Goal: Task Accomplishment & Management: Complete application form

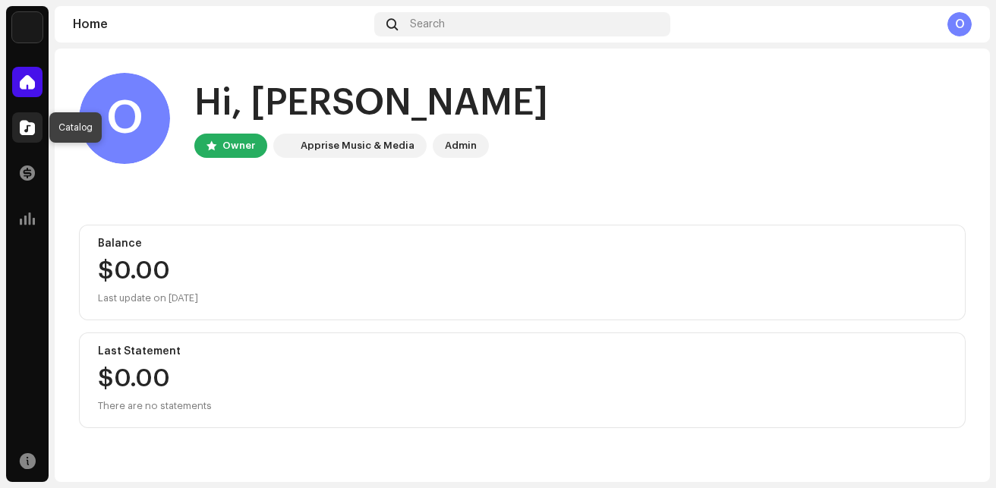
click at [31, 123] on span at bounding box center [27, 127] width 15 height 12
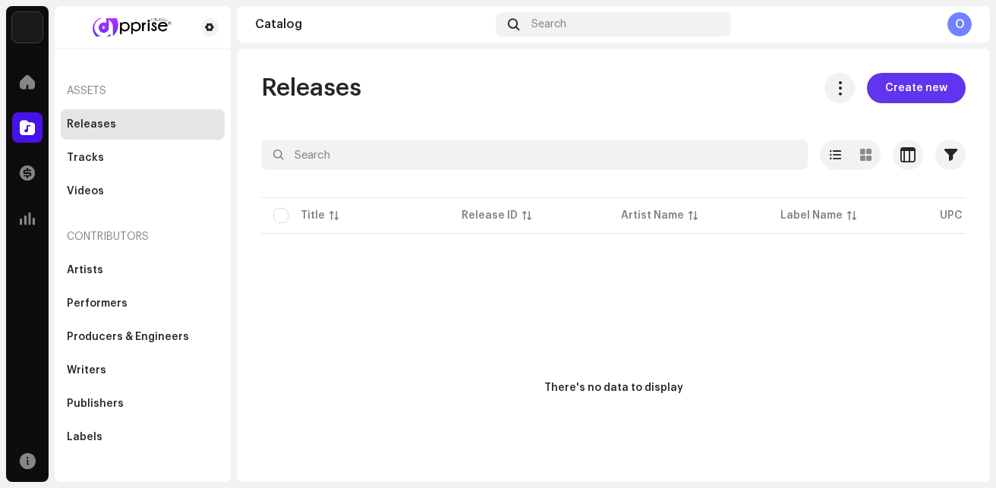
click at [892, 92] on span "Create new" at bounding box center [916, 88] width 62 height 30
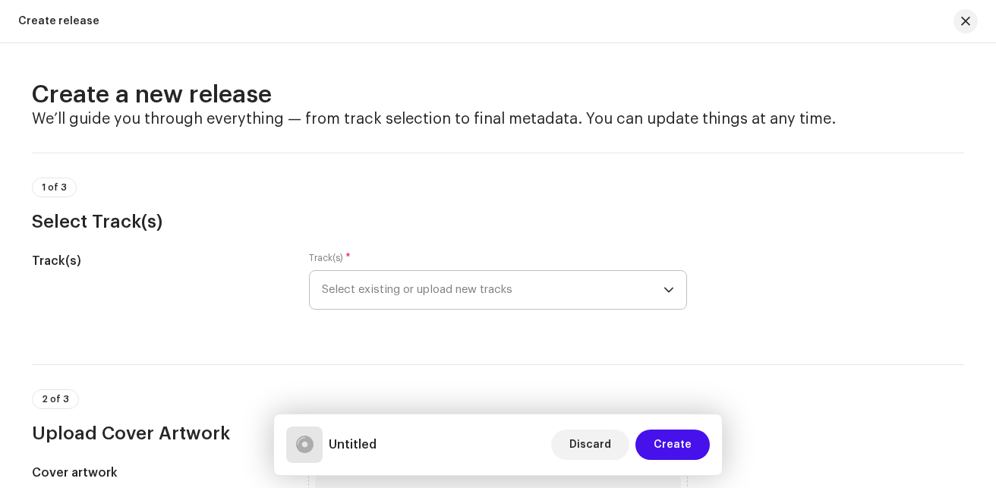
click at [548, 288] on span "Select existing or upload new tracks" at bounding box center [492, 290] width 341 height 38
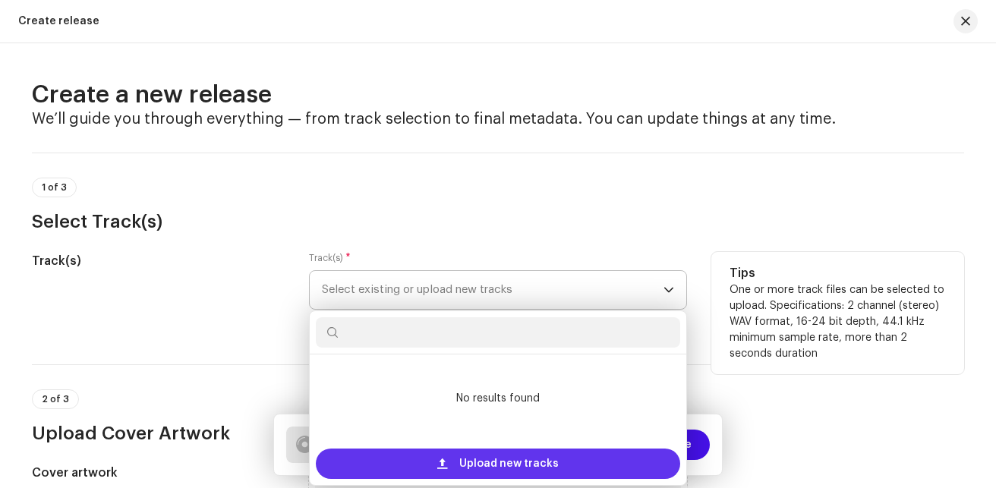
click at [498, 460] on span "Upload new tracks" at bounding box center [508, 463] width 99 height 30
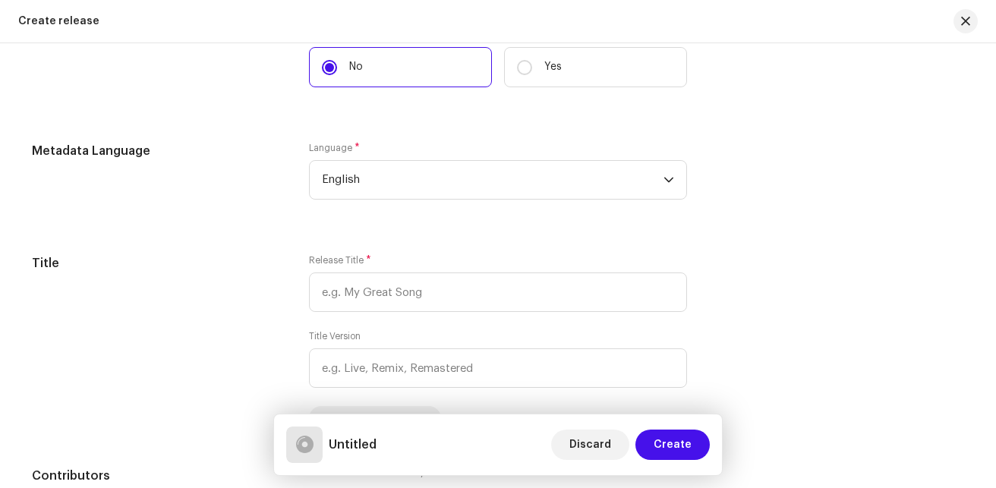
scroll to position [1556, 0]
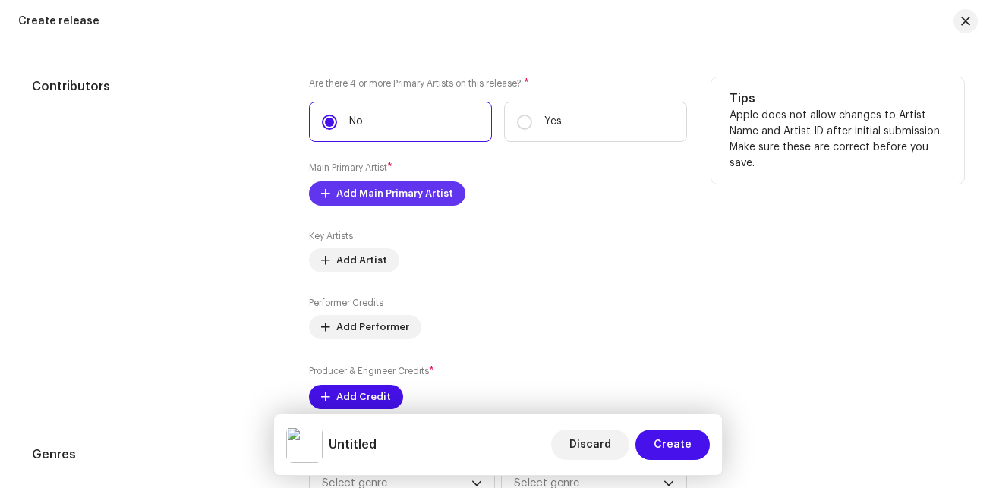
click at [446, 186] on button "Add Main Primary Artist" at bounding box center [387, 193] width 156 height 24
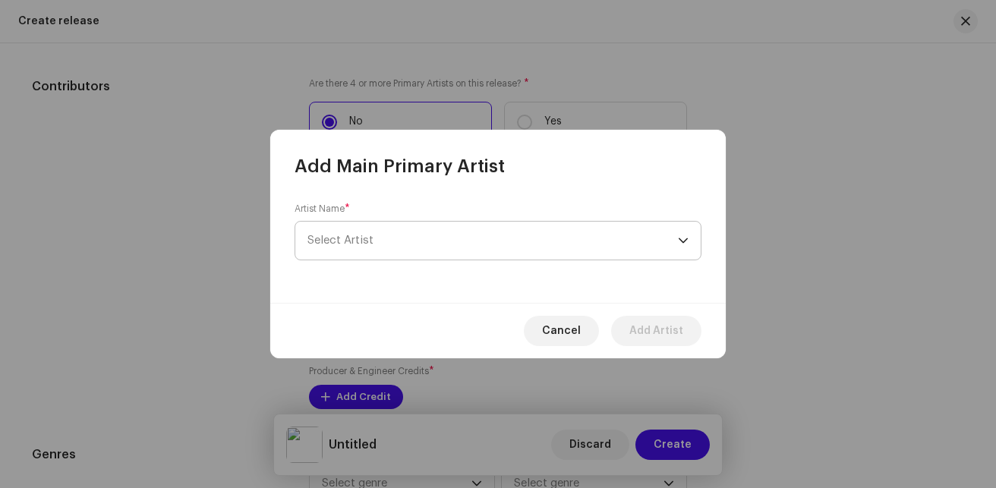
click at [410, 225] on span "Select Artist" at bounding box center [492, 241] width 370 height 38
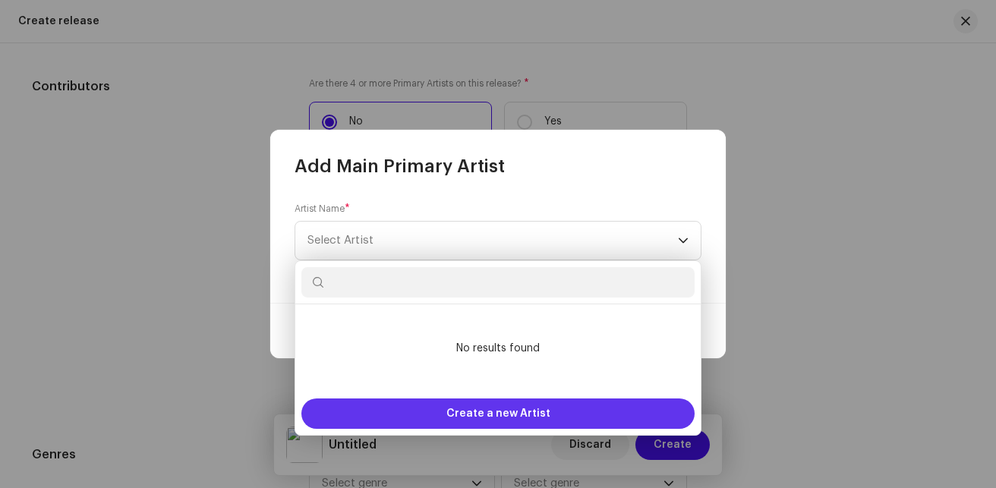
click at [475, 415] on span "Create a new Artist" at bounding box center [498, 413] width 104 height 30
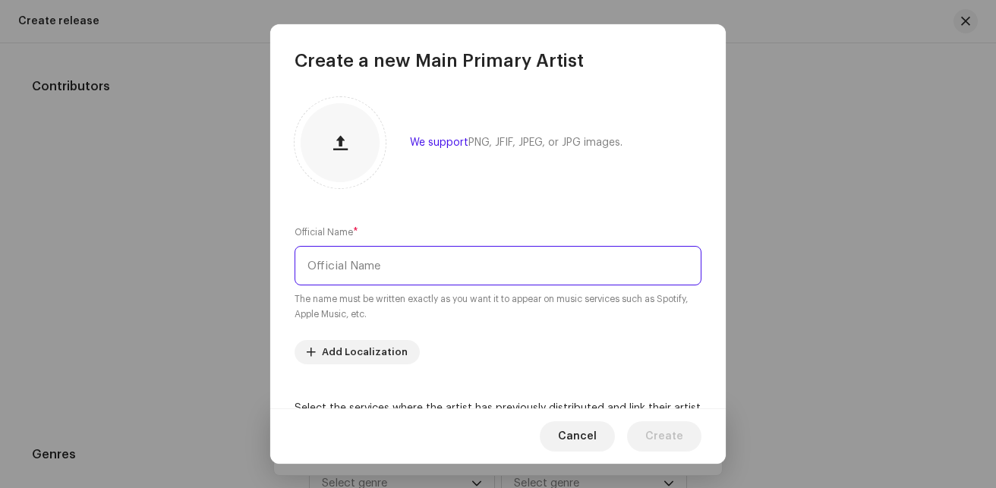
click at [444, 276] on input "text" at bounding box center [497, 265] width 407 height 39
type input "m"
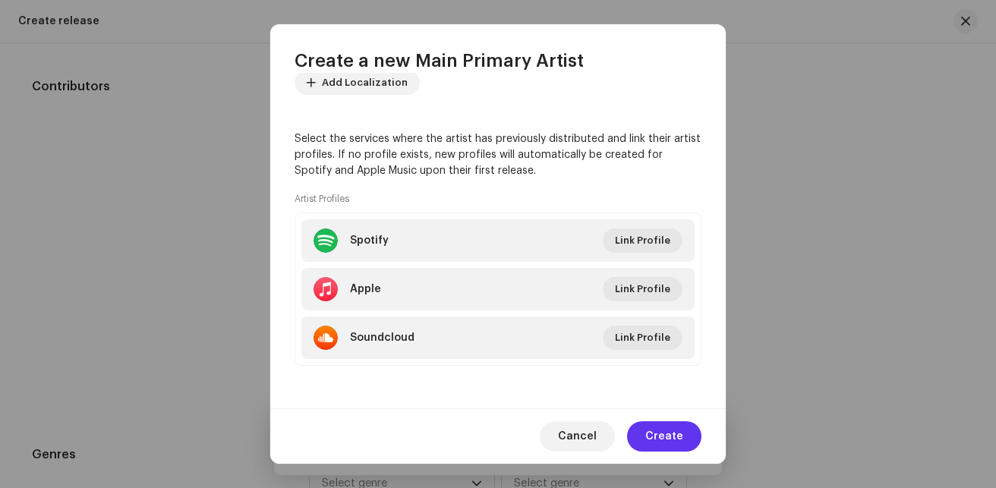
type input "[PERSON_NAME]"
click at [653, 429] on span "Create" at bounding box center [664, 436] width 38 height 30
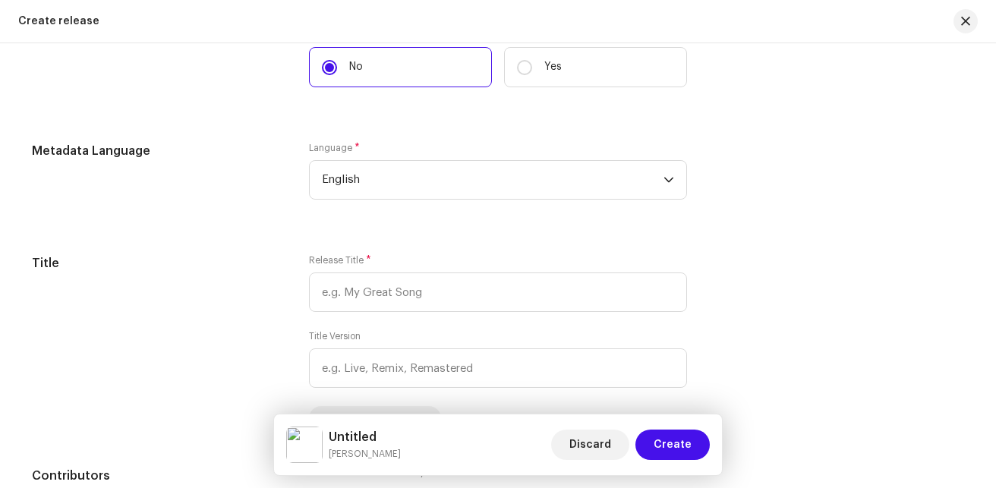
scroll to position [1556, 0]
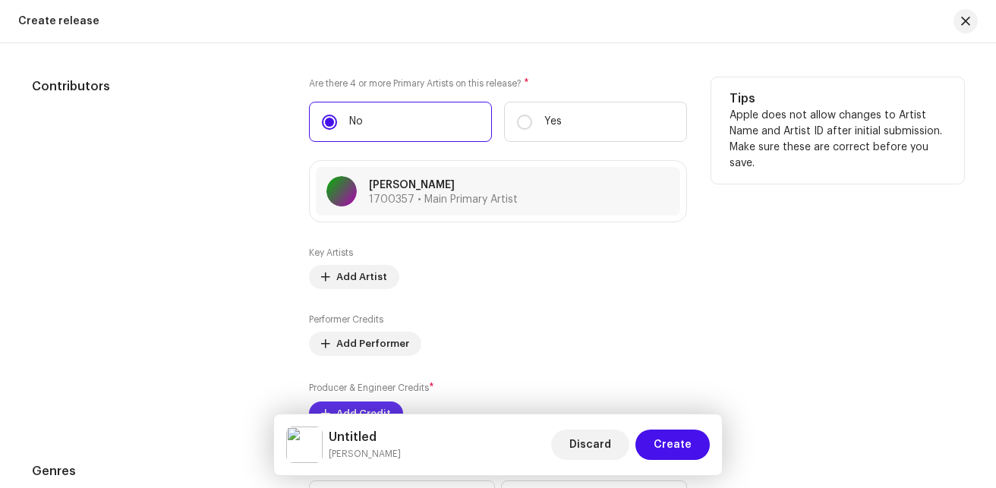
click at [380, 404] on span "Add Credit" at bounding box center [363, 413] width 55 height 30
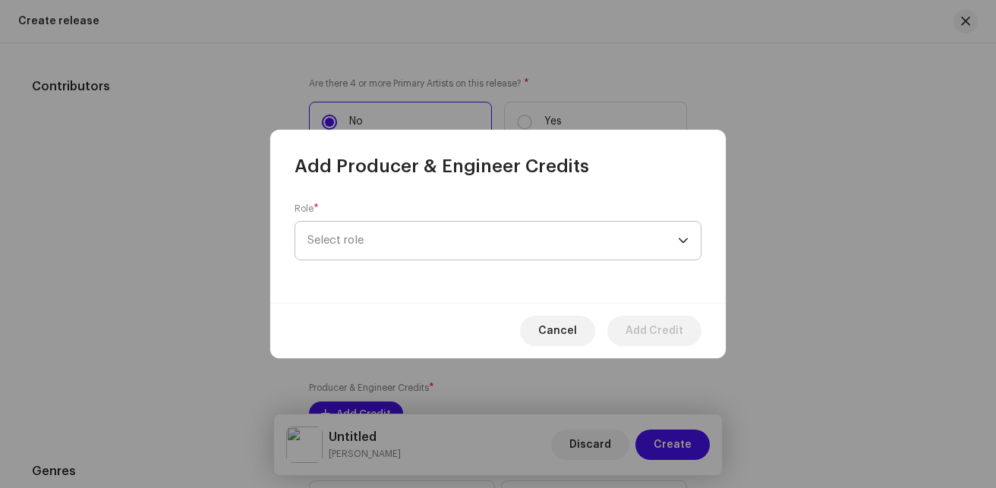
click at [489, 244] on span "Select role" at bounding box center [492, 241] width 370 height 38
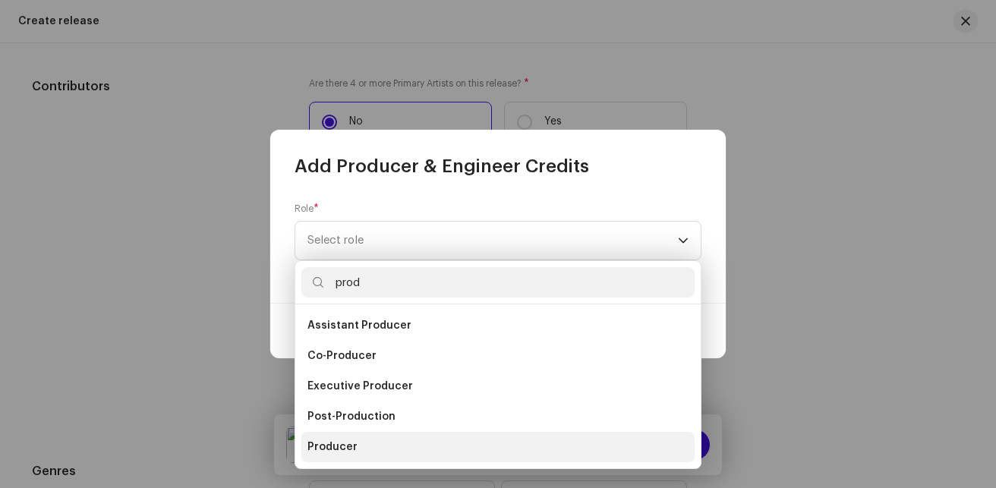
type input "prod"
click at [335, 439] on span "Producer" at bounding box center [332, 446] width 50 height 15
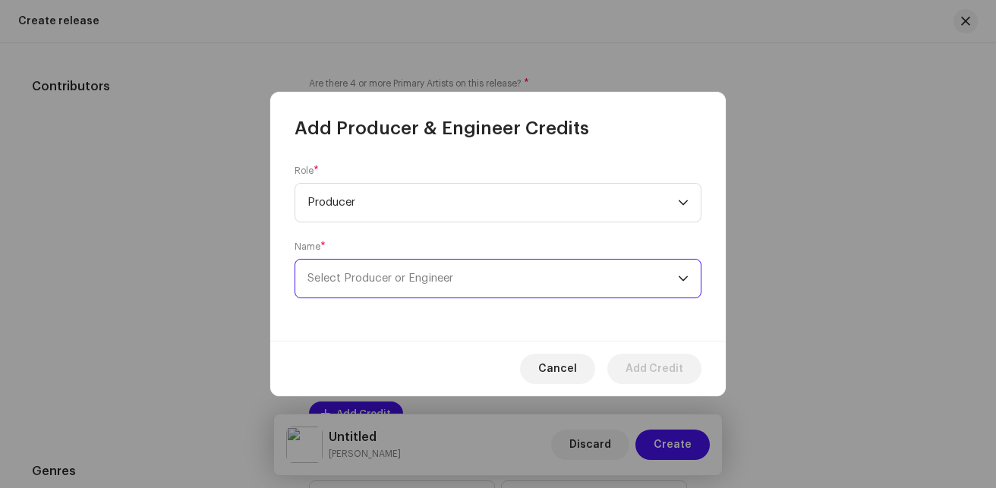
click at [385, 285] on span "Select Producer or Engineer" at bounding box center [492, 279] width 370 height 38
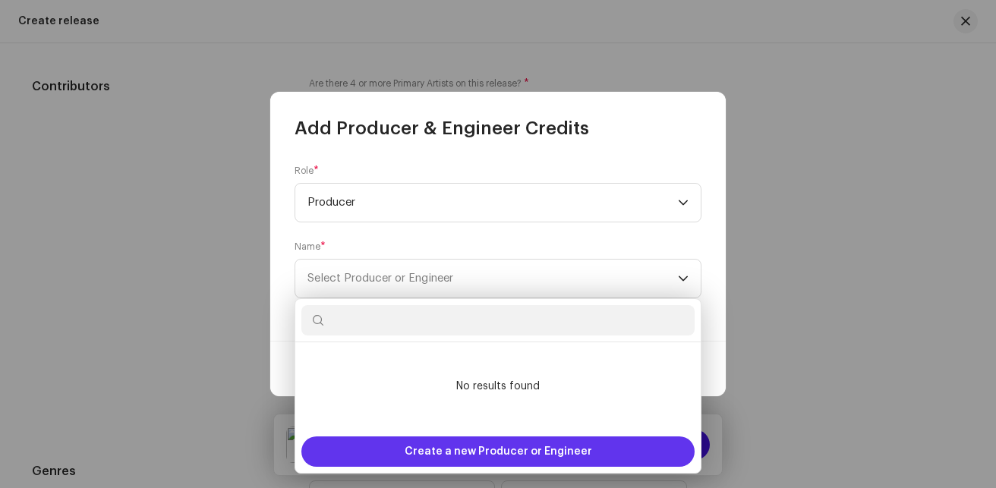
click at [476, 444] on span "Create a new Producer or Engineer" at bounding box center [497, 451] width 187 height 30
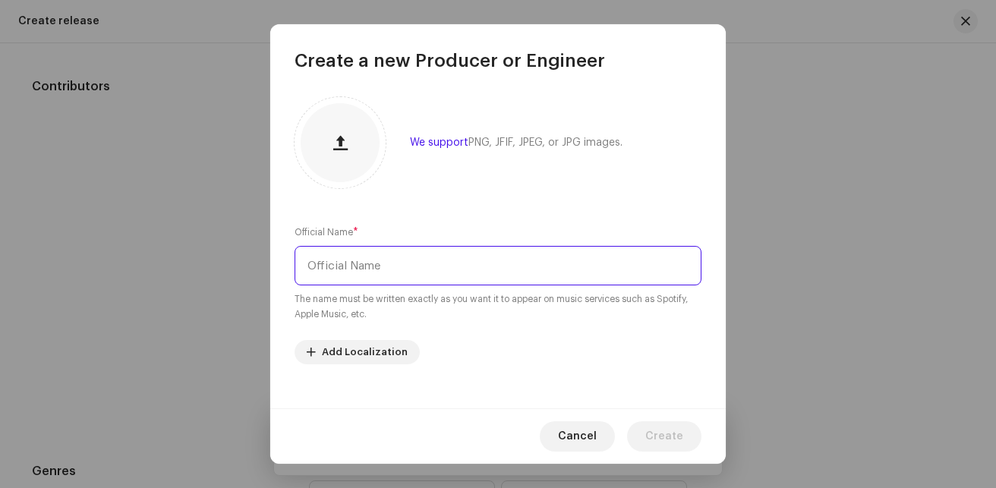
click at [497, 273] on input "text" at bounding box center [497, 265] width 407 height 39
type input "[PERSON_NAME]"
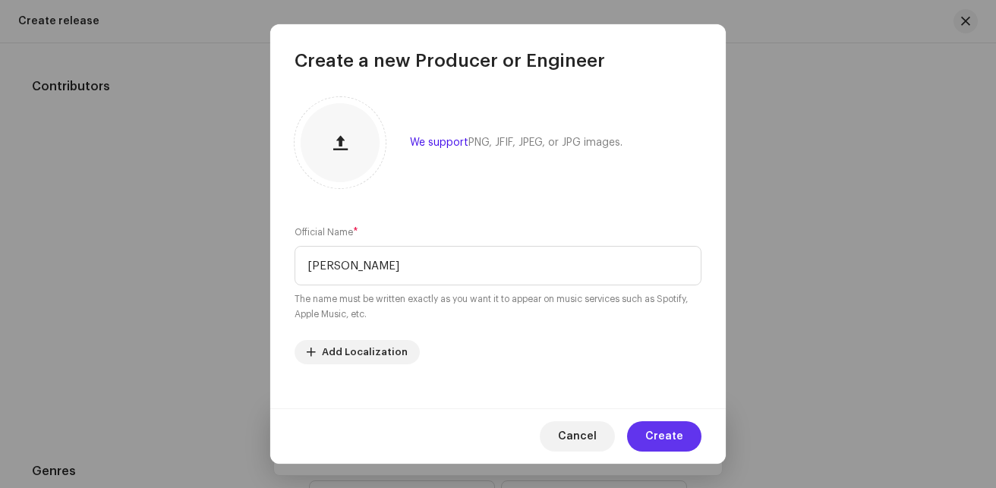
click at [659, 433] on span "Create" at bounding box center [664, 436] width 38 height 30
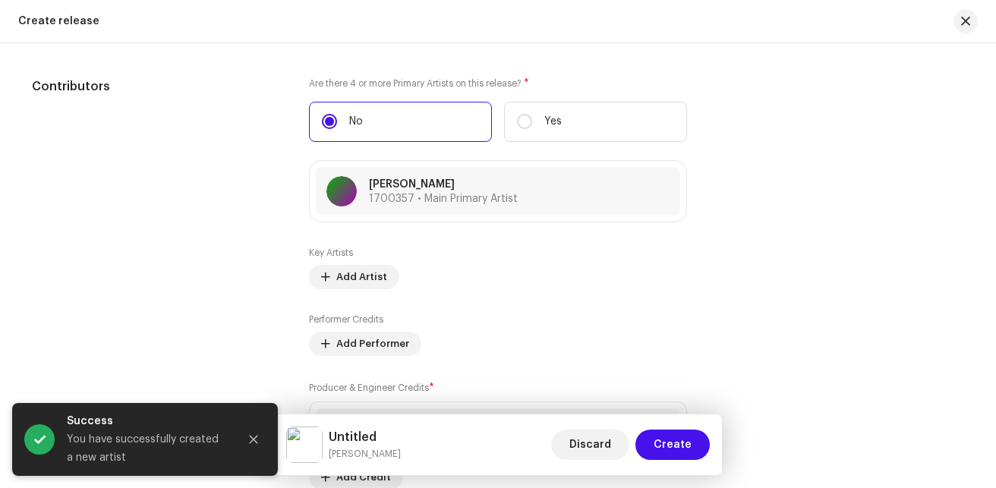
scroll to position [2007, 0]
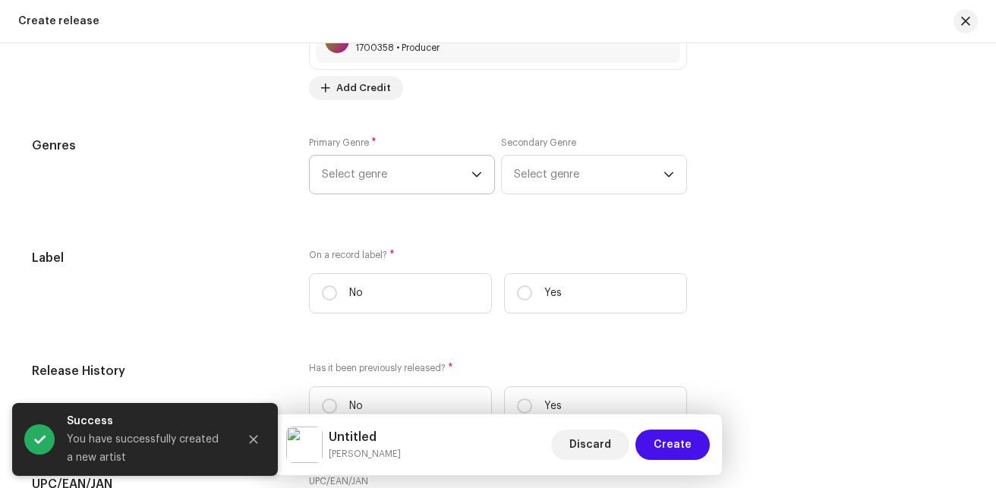
click at [412, 168] on span "Select genre" at bounding box center [396, 175] width 149 height 38
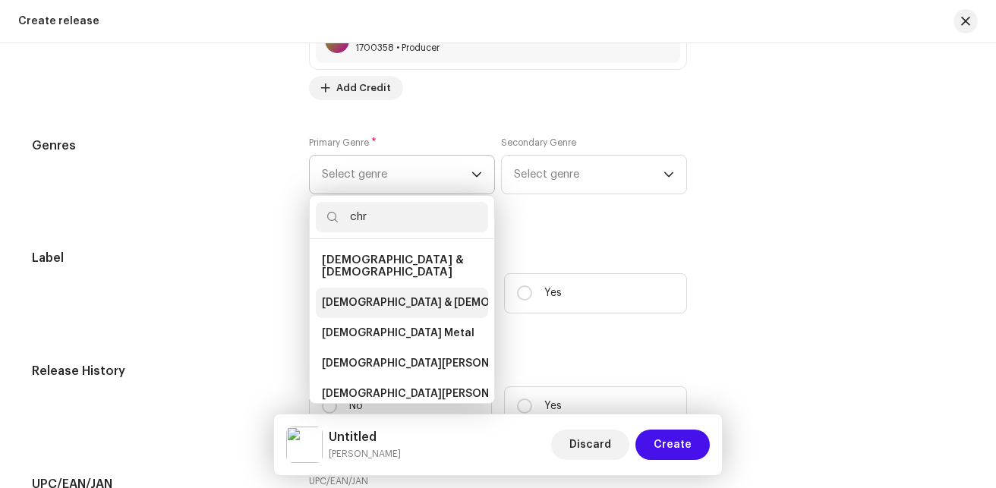
type input "chr"
click at [372, 295] on span "[DEMOGRAPHIC_DATA] & [DEMOGRAPHIC_DATA]" at bounding box center [448, 302] width 252 height 15
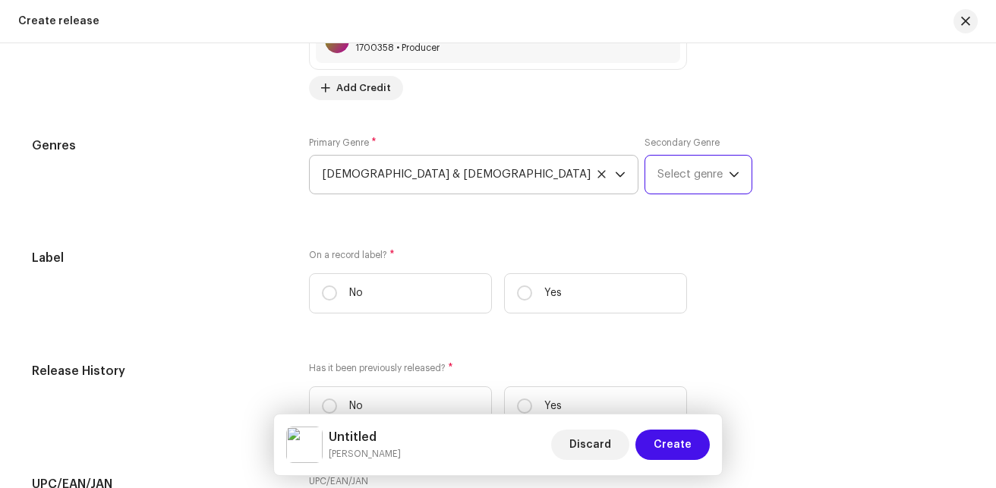
click at [657, 175] on span "Select genre" at bounding box center [692, 175] width 71 height 38
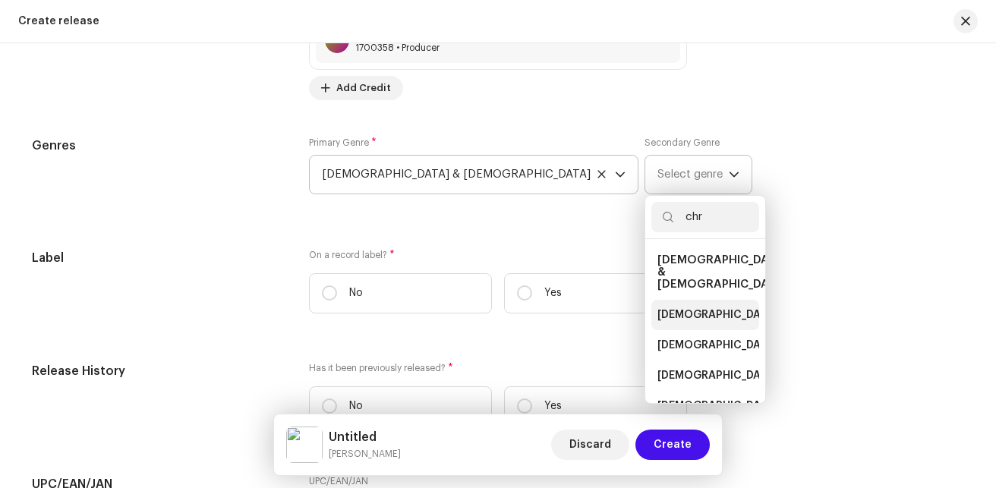
type input "chr"
click at [657, 307] on span "[DEMOGRAPHIC_DATA] & [DEMOGRAPHIC_DATA]" at bounding box center [783, 314] width 252 height 15
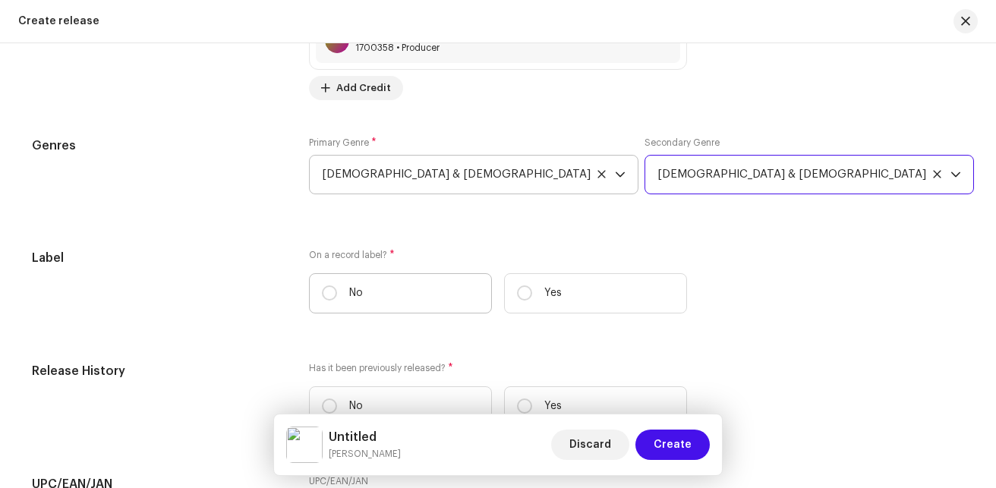
click at [450, 292] on label "No" at bounding box center [400, 293] width 183 height 40
click at [337, 292] on input "No" at bounding box center [329, 292] width 15 height 15
radio input "true"
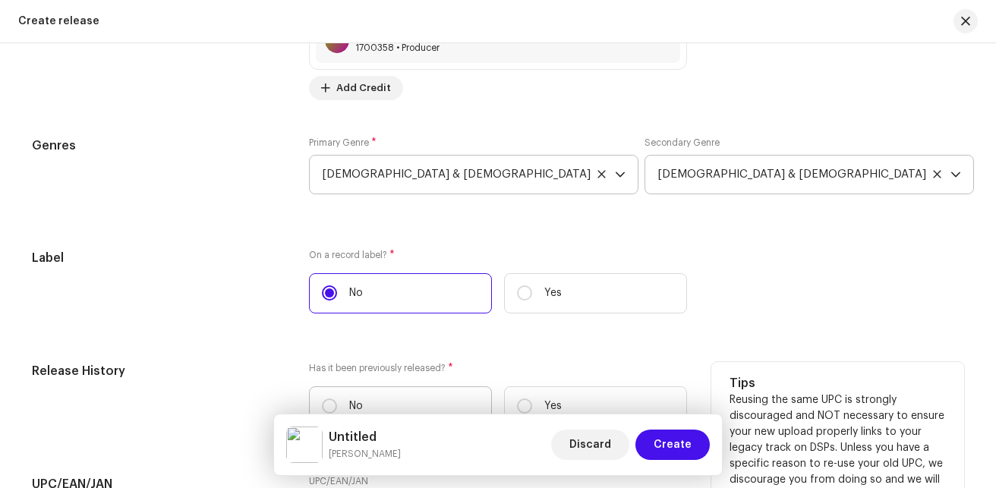
click at [389, 407] on label "No" at bounding box center [400, 406] width 183 height 40
click at [337, 407] on input "No" at bounding box center [329, 405] width 15 height 15
radio input "true"
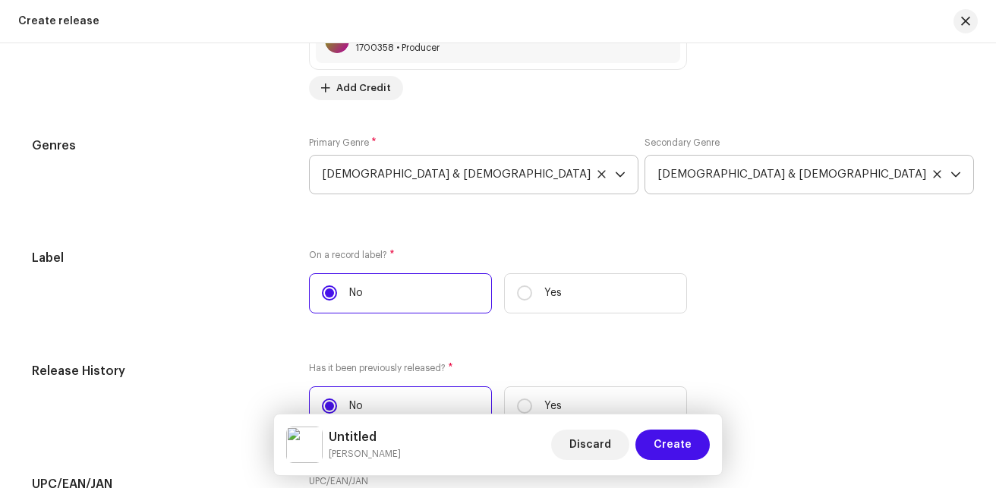
scroll to position [2396, 0]
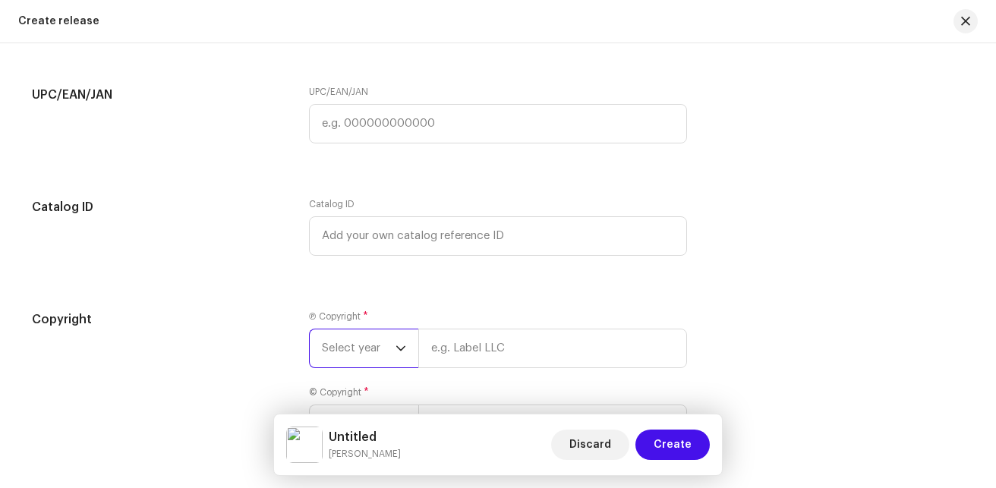
click at [376, 345] on span "Select year" at bounding box center [359, 348] width 74 height 38
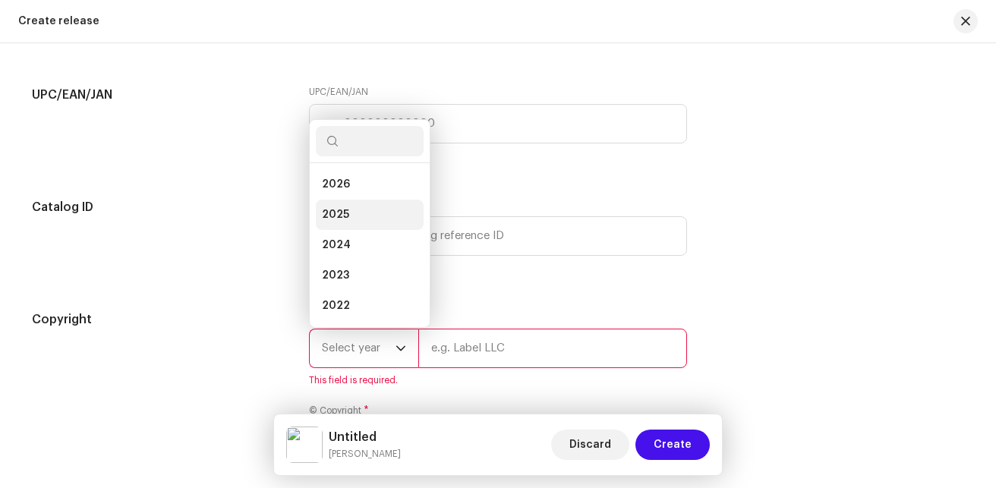
click at [364, 200] on li "2025" at bounding box center [370, 215] width 108 height 30
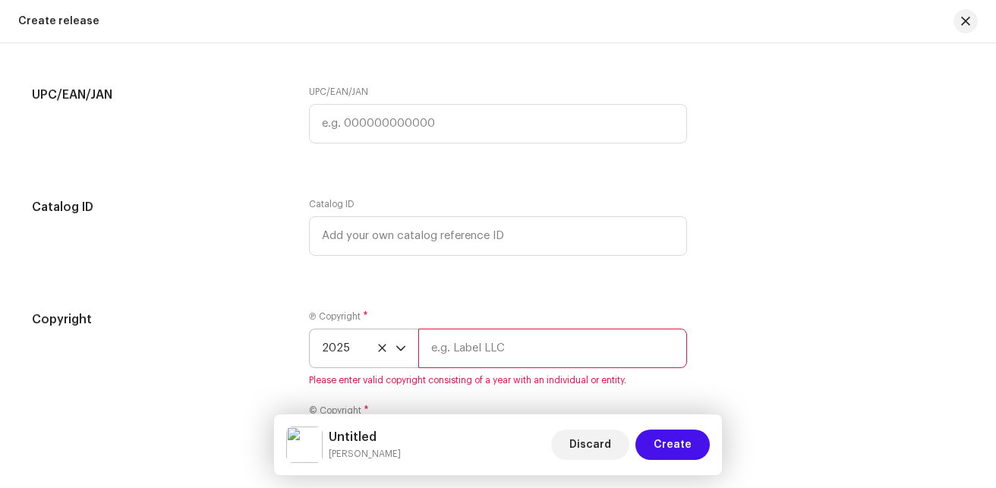
click at [454, 339] on input "text" at bounding box center [552, 348] width 269 height 39
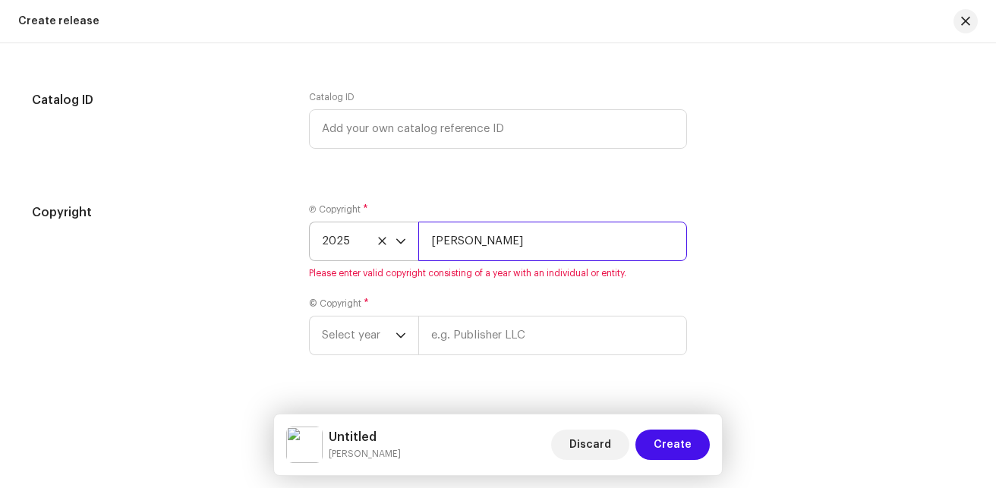
scroll to position [2534, 0]
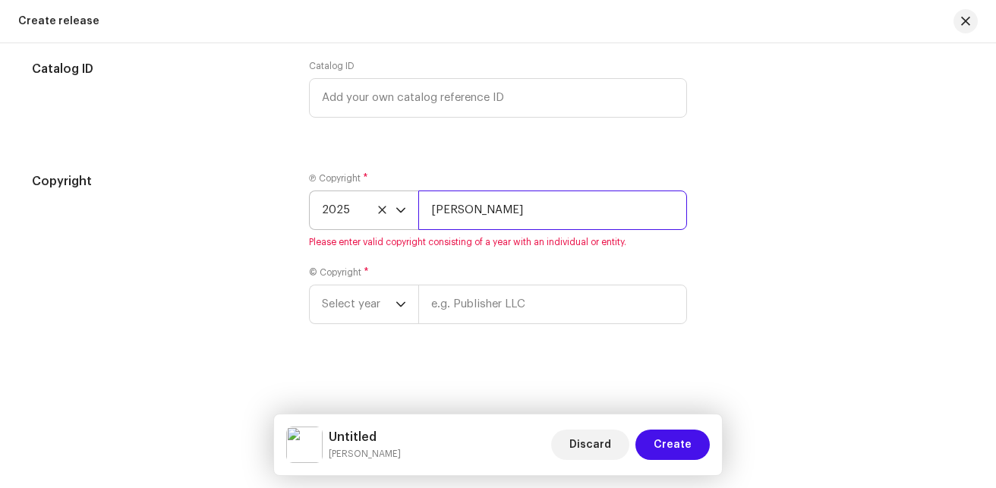
drag, startPoint x: 516, startPoint y: 210, endPoint x: 423, endPoint y: 208, distance: 93.4
click at [423, 208] on input "[PERSON_NAME]" at bounding box center [552, 209] width 269 height 39
type input "[PERSON_NAME]"
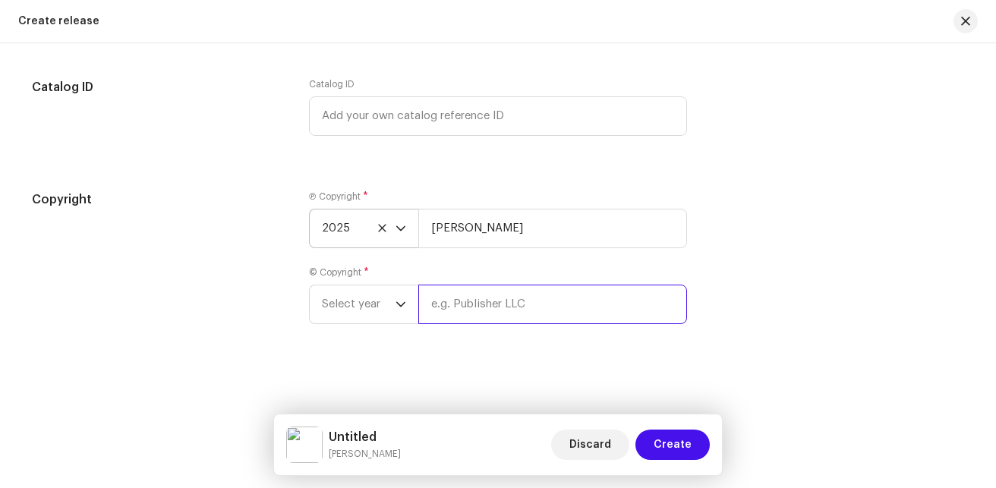
scroll to position [2516, 0]
click at [461, 304] on input "text" at bounding box center [552, 304] width 269 height 39
paste input "[PERSON_NAME]"
type input "[PERSON_NAME]"
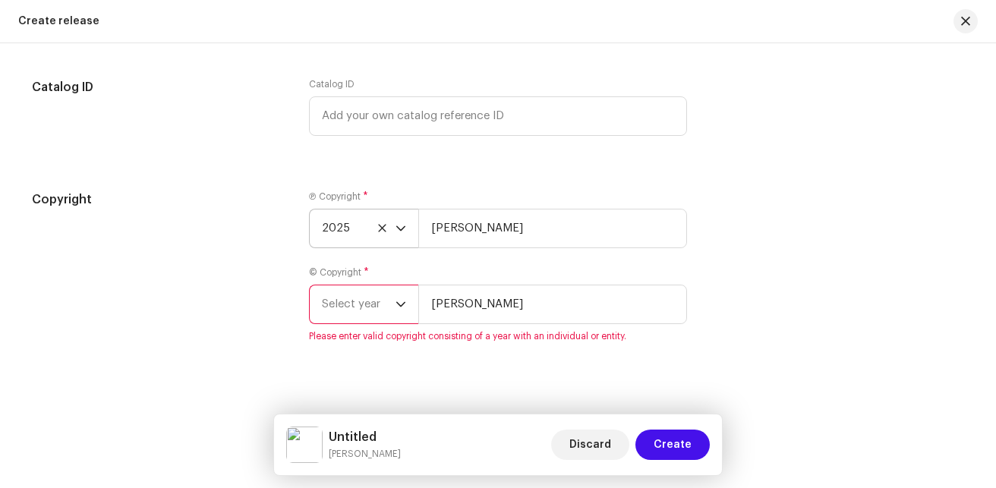
click at [327, 296] on span "Select year" at bounding box center [359, 304] width 74 height 38
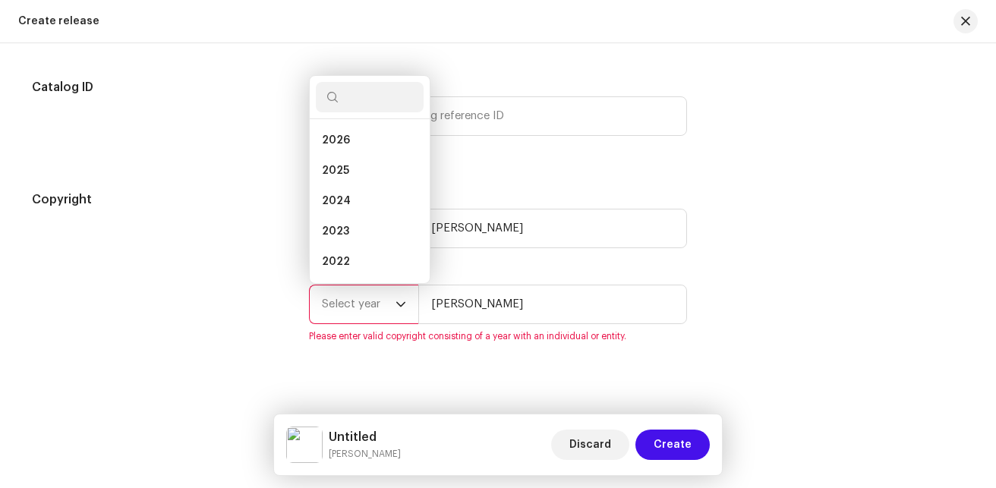
scroll to position [24, 0]
click at [370, 144] on li "2025" at bounding box center [370, 146] width 108 height 30
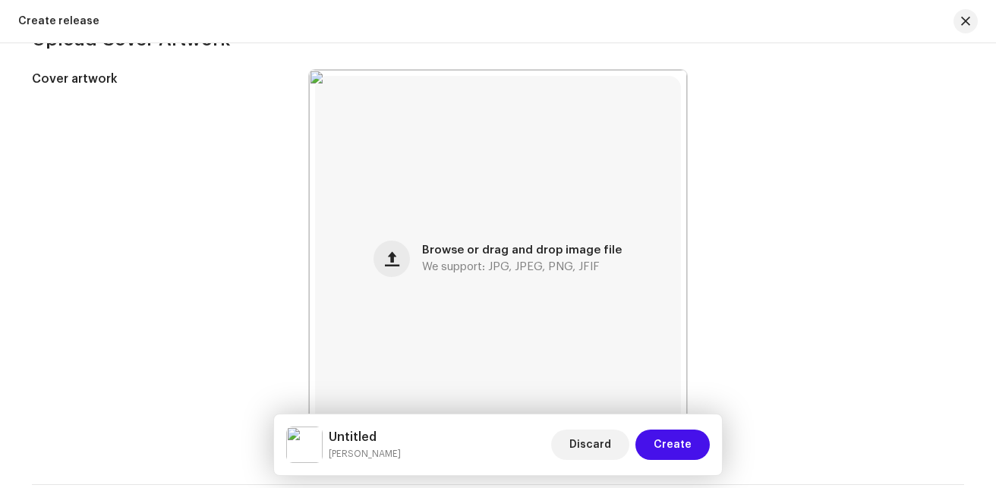
scroll to position [182, 0]
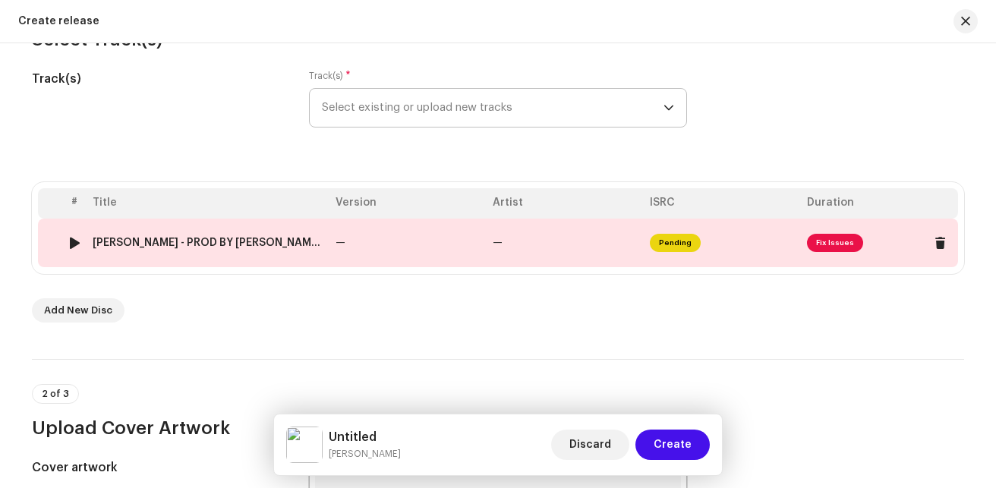
click at [58, 248] on td at bounding box center [50, 243] width 24 height 49
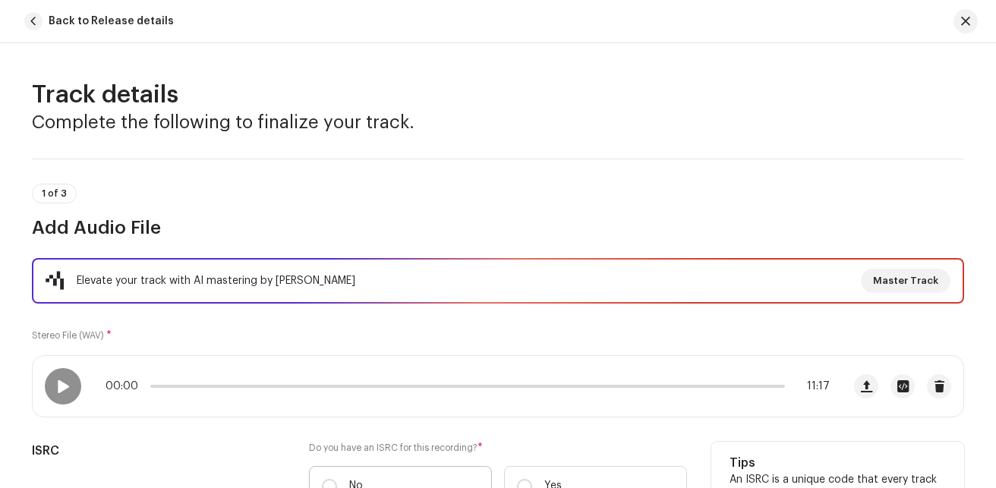
click at [344, 483] on label "No" at bounding box center [400, 486] width 183 height 40
click at [337, 483] on input "No" at bounding box center [329, 486] width 15 height 15
radio input "true"
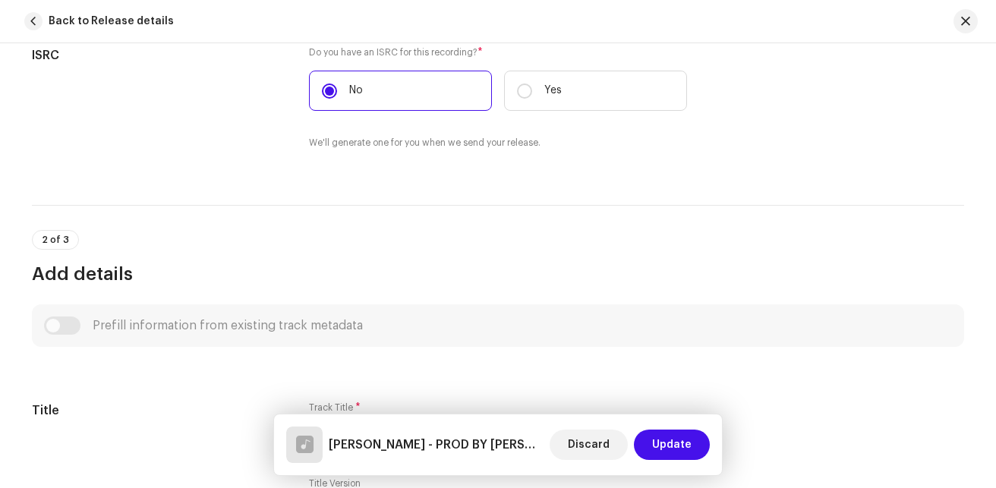
scroll to position [785, 0]
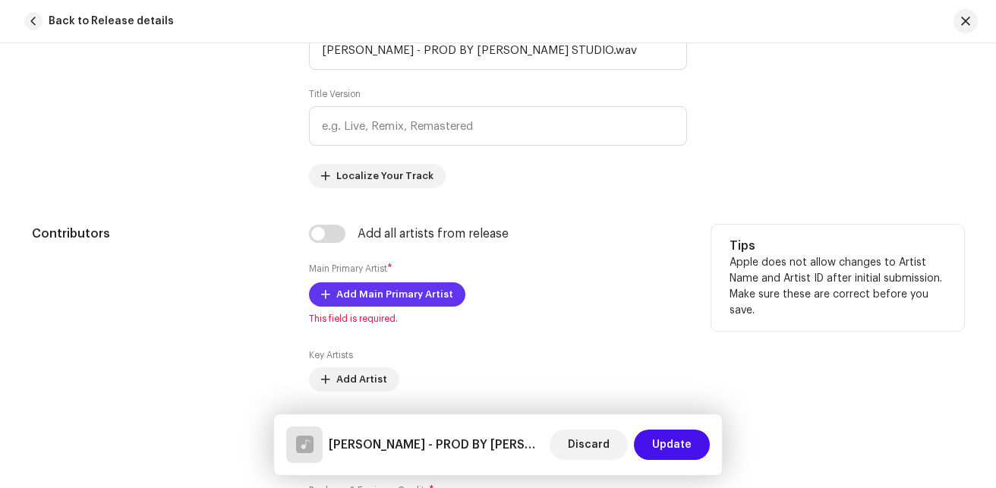
click at [419, 282] on span "Add Main Primary Artist" at bounding box center [394, 294] width 117 height 30
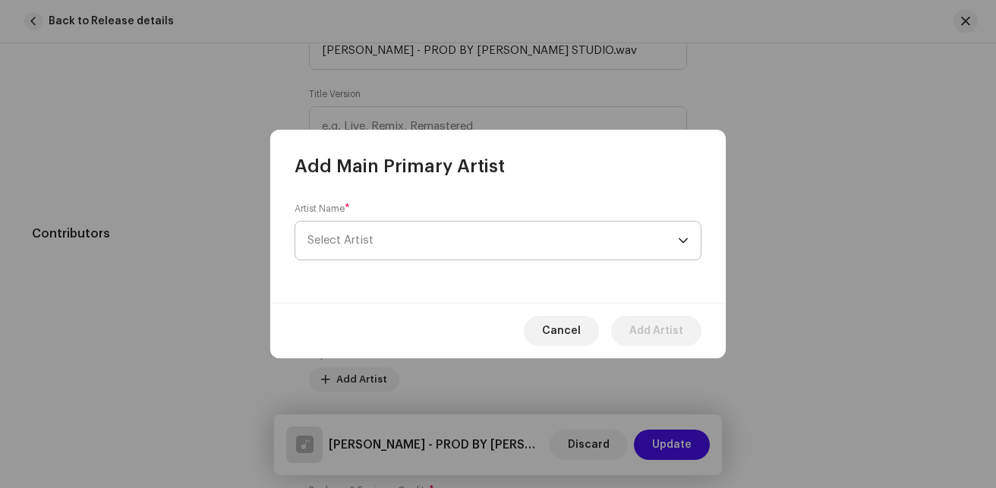
click at [345, 234] on span "Select Artist" at bounding box center [492, 241] width 370 height 38
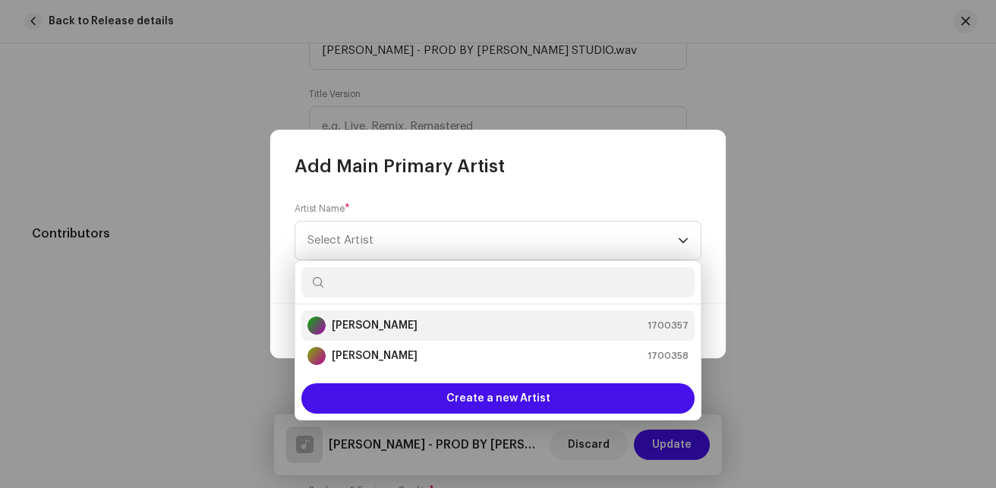
click at [367, 323] on strong "[PERSON_NAME]" at bounding box center [375, 325] width 86 height 15
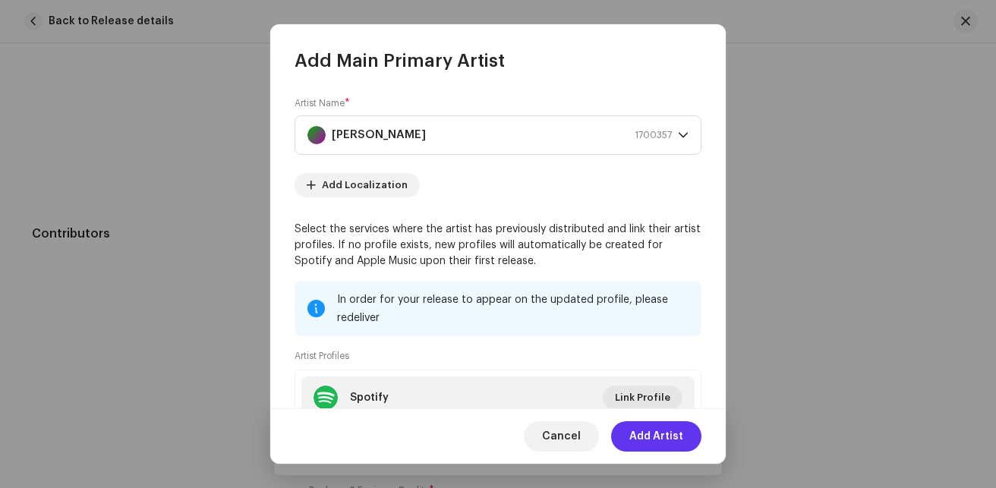
click at [663, 428] on span "Add Artist" at bounding box center [656, 436] width 54 height 30
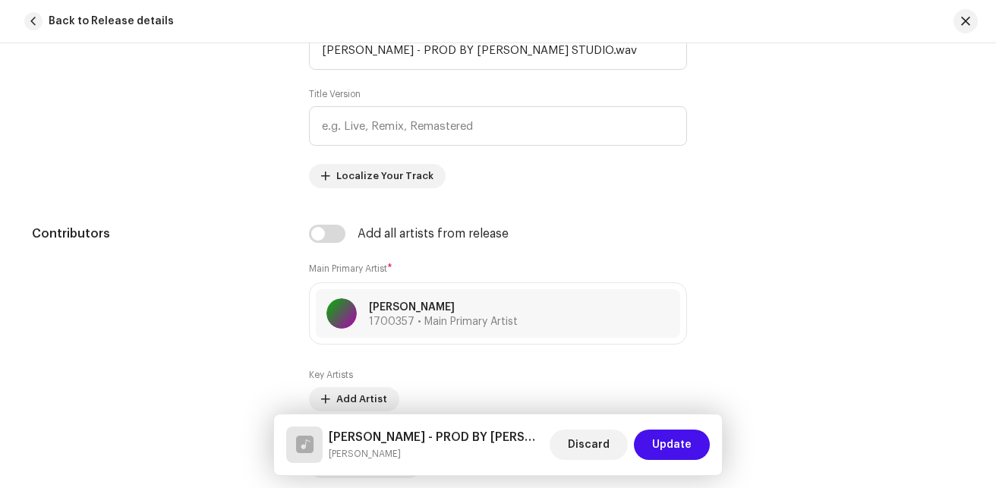
scroll to position [1173, 0]
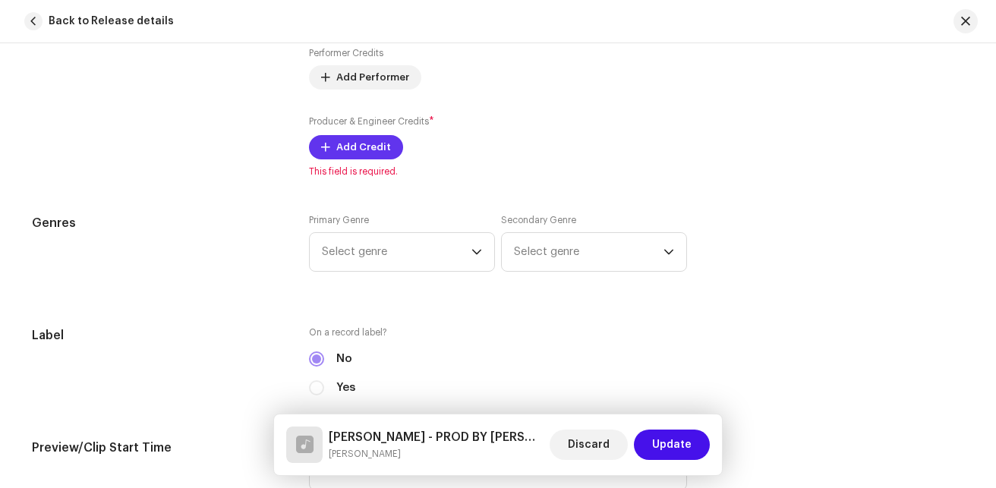
click at [379, 157] on span "Add Credit" at bounding box center [363, 147] width 55 height 30
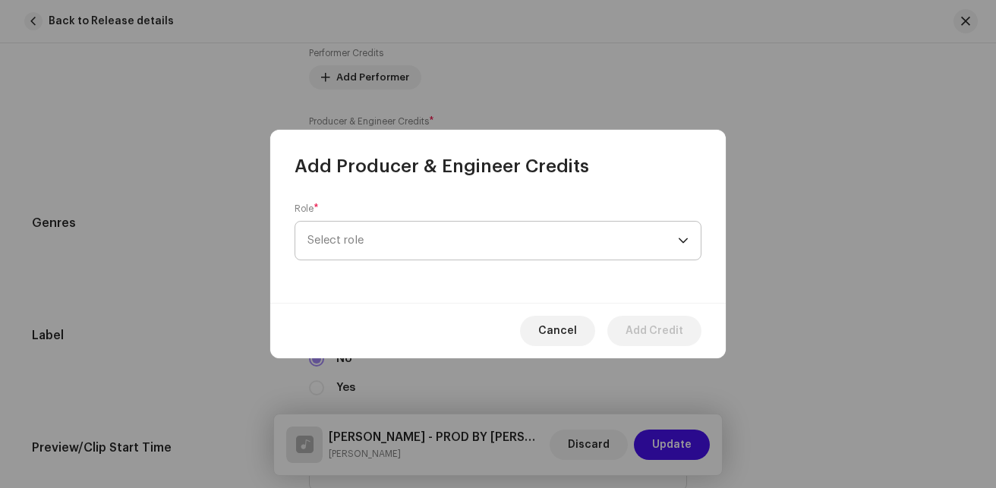
click at [400, 229] on span "Select role" at bounding box center [492, 241] width 370 height 38
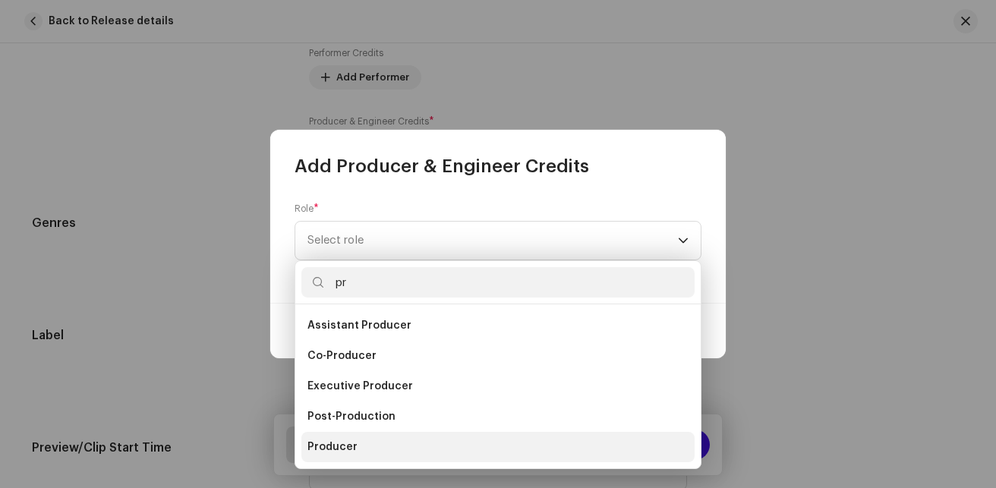
type input "pr"
click at [323, 441] on span "Producer" at bounding box center [332, 446] width 50 height 15
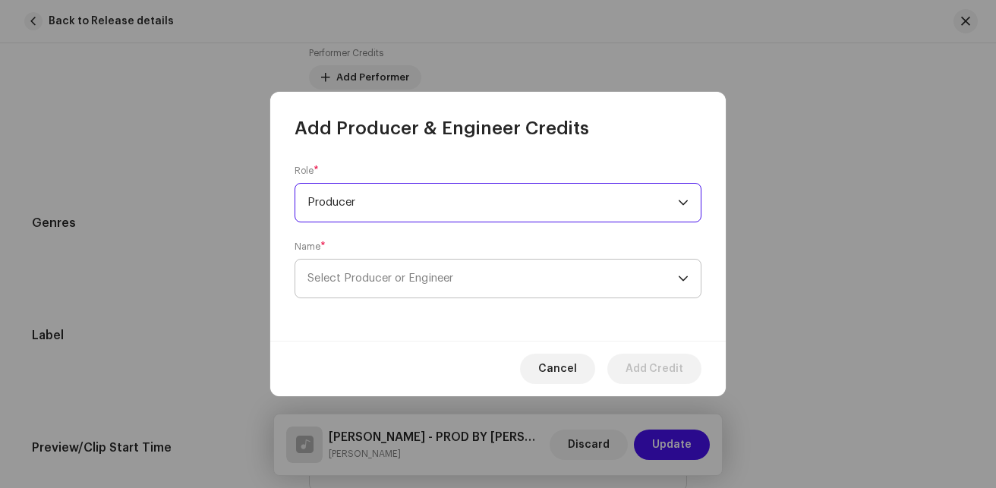
click at [357, 275] on span "Select Producer or Engineer" at bounding box center [380, 277] width 146 height 11
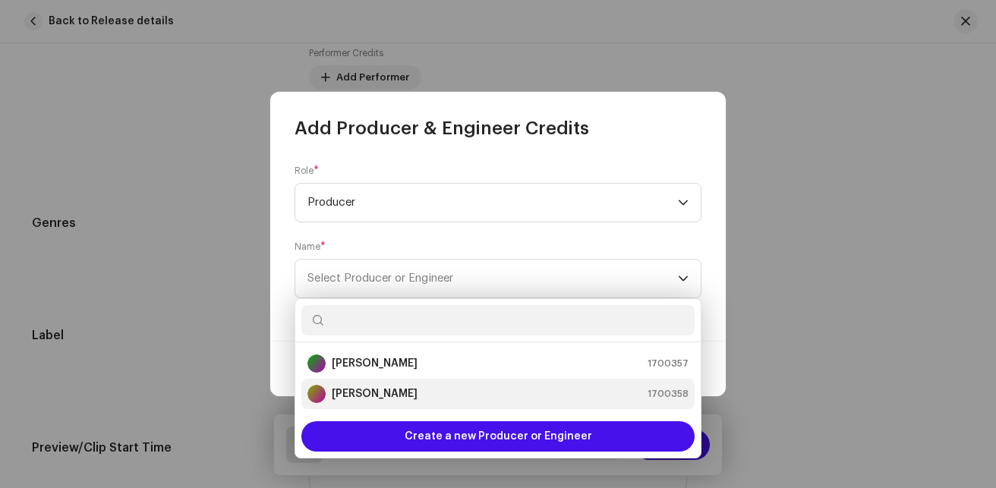
click at [378, 393] on strong "[PERSON_NAME]" at bounding box center [375, 393] width 86 height 15
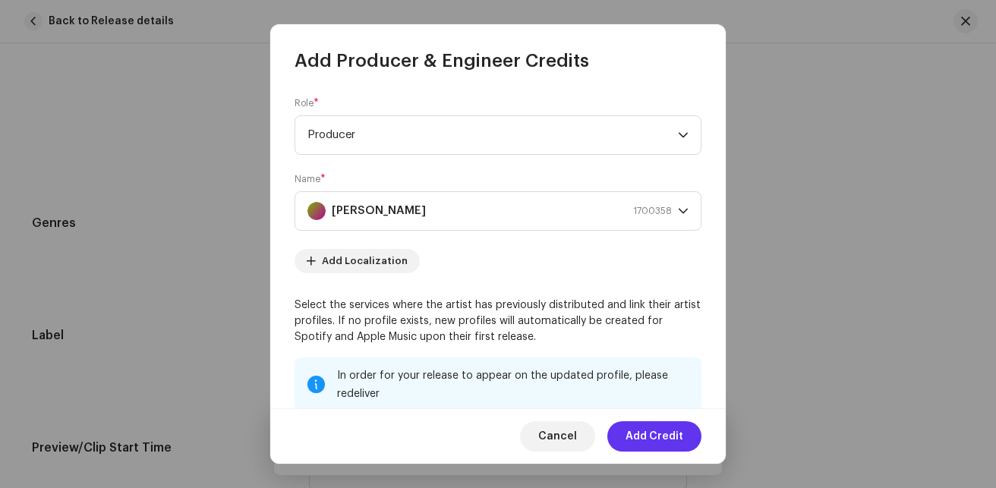
click at [646, 427] on span "Add Credit" at bounding box center [654, 436] width 58 height 30
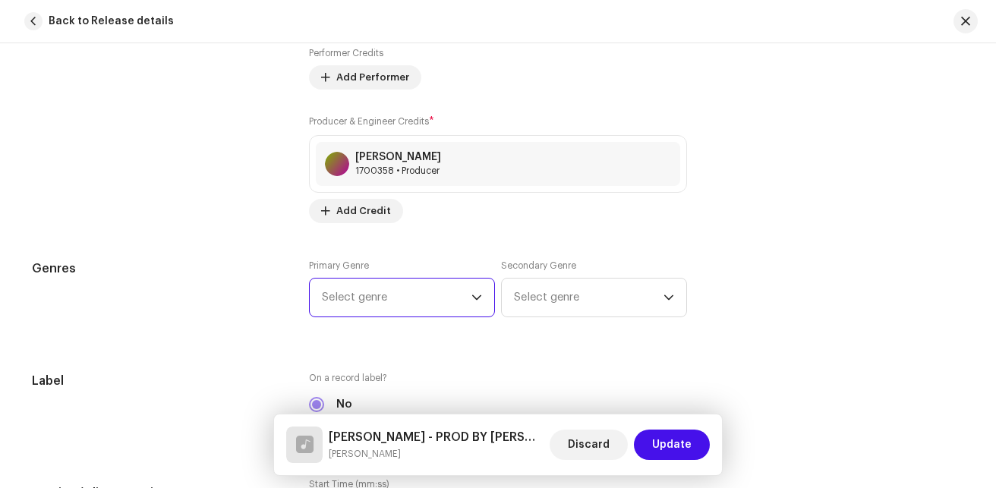
click at [442, 300] on span "Select genre" at bounding box center [396, 297] width 149 height 38
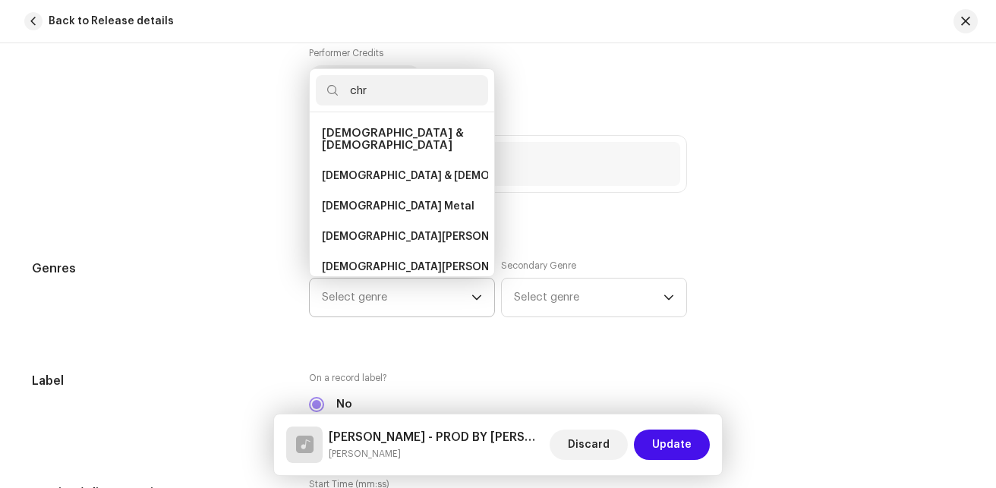
scroll to position [24, 0]
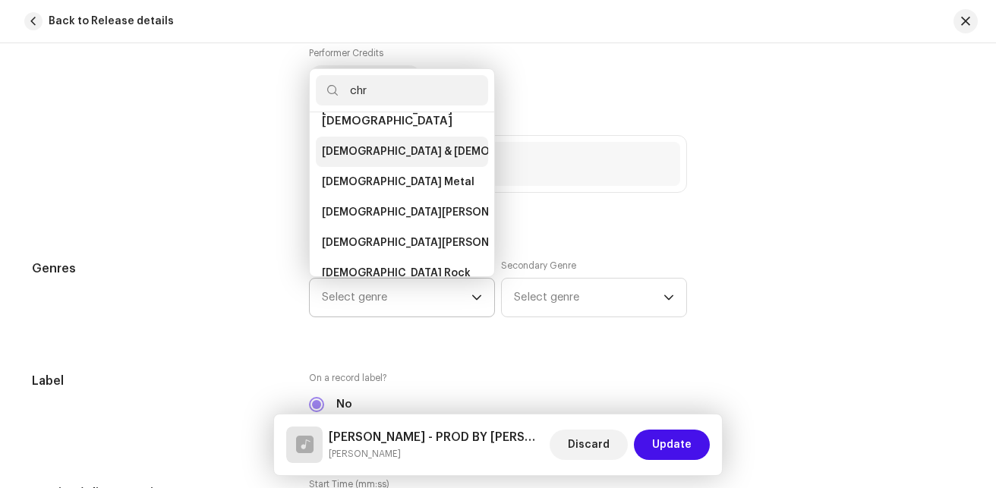
type input "chr"
click at [376, 148] on li "[DEMOGRAPHIC_DATA] & [DEMOGRAPHIC_DATA]" at bounding box center [402, 152] width 172 height 30
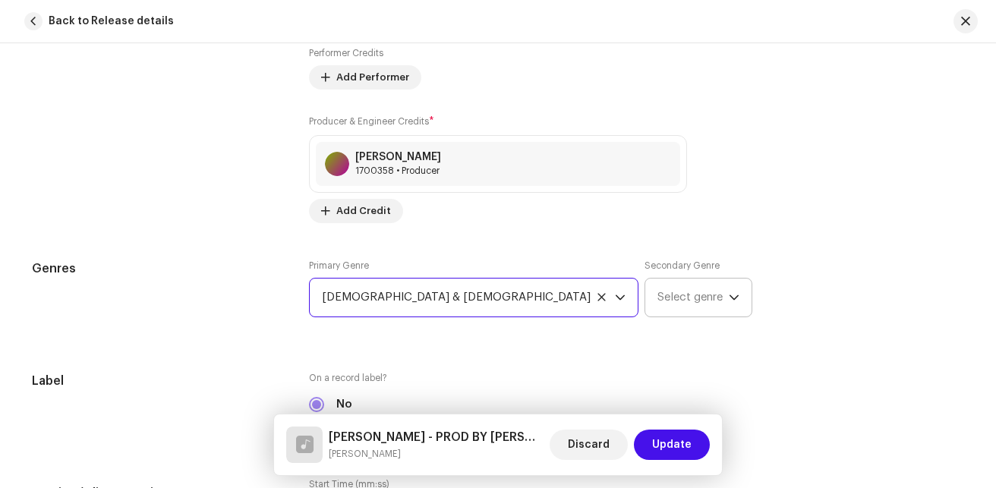
click at [657, 302] on span "Select genre" at bounding box center [692, 297] width 71 height 38
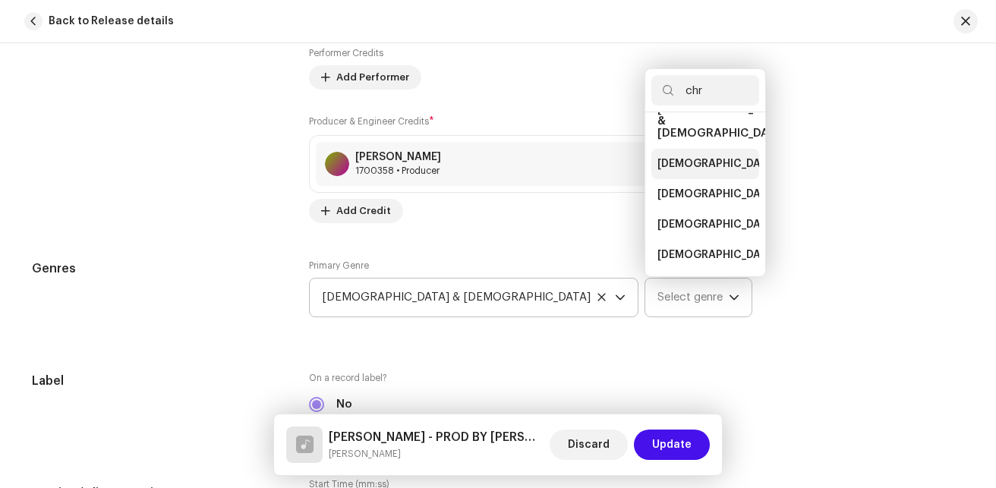
type input "chr"
click at [651, 149] on li "[DEMOGRAPHIC_DATA] & [DEMOGRAPHIC_DATA]" at bounding box center [705, 164] width 108 height 30
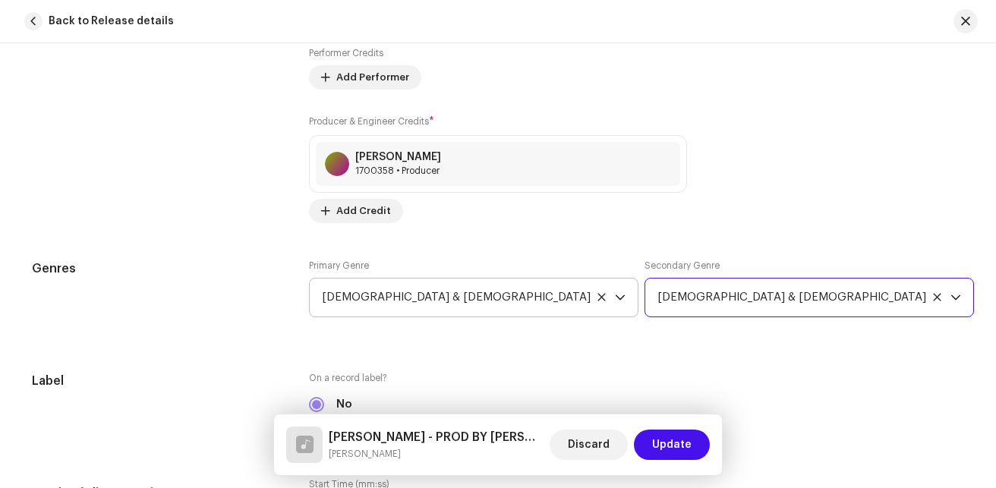
scroll to position [1562, 0]
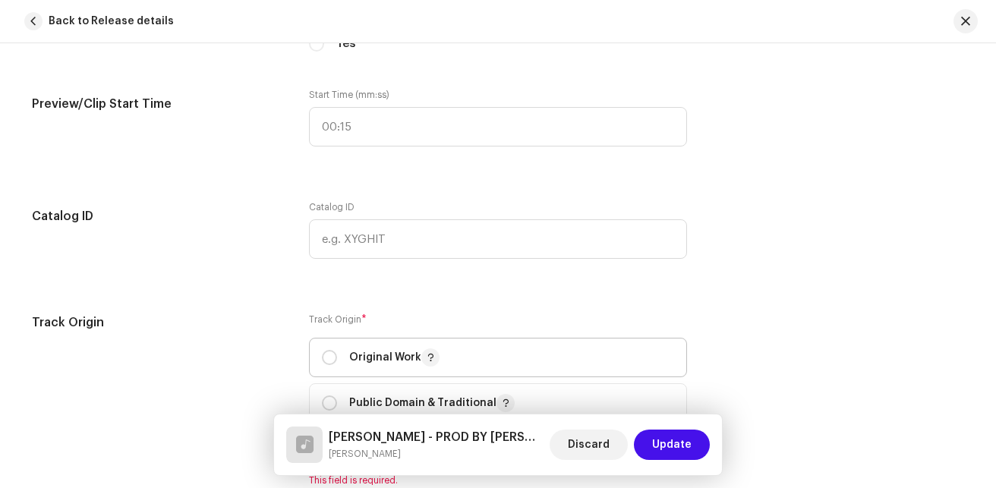
click at [392, 358] on p "Original Work" at bounding box center [394, 357] width 90 height 18
radio input "true"
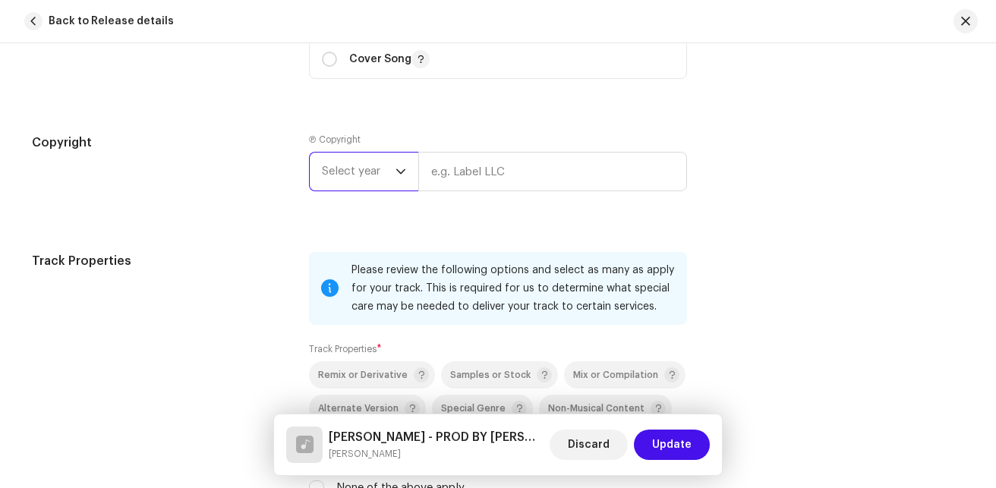
click at [344, 175] on span "Select year" at bounding box center [359, 172] width 74 height 38
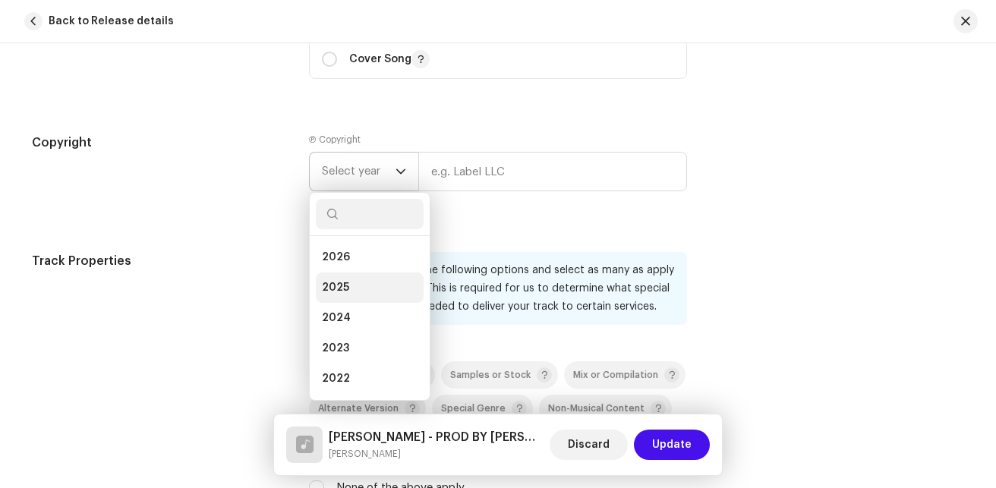
click at [345, 278] on li "2025" at bounding box center [370, 287] width 108 height 30
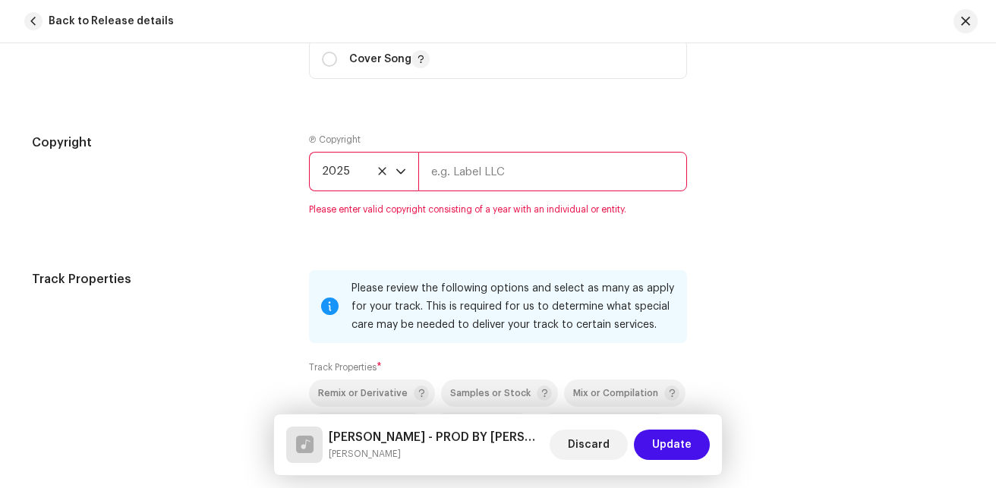
click at [482, 178] on input "text" at bounding box center [552, 171] width 269 height 39
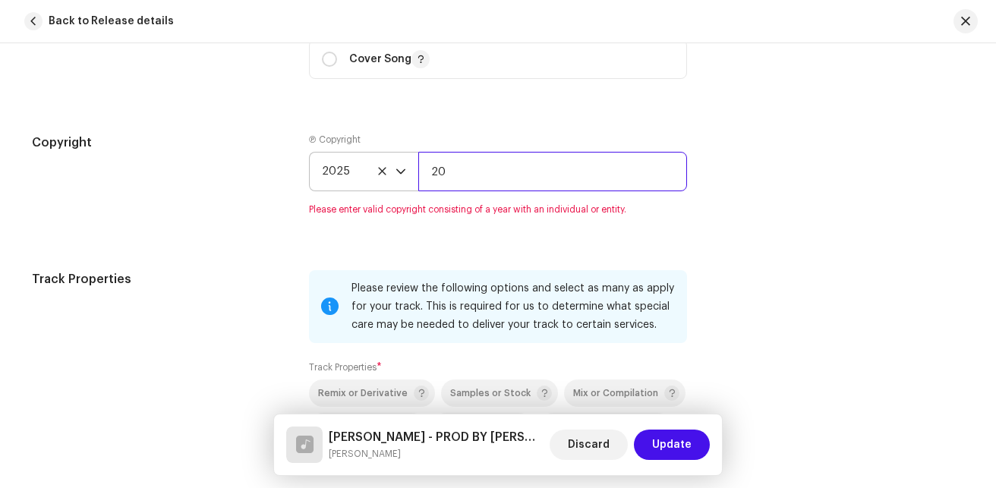
type input "2"
type input "[PERSON_NAME]"
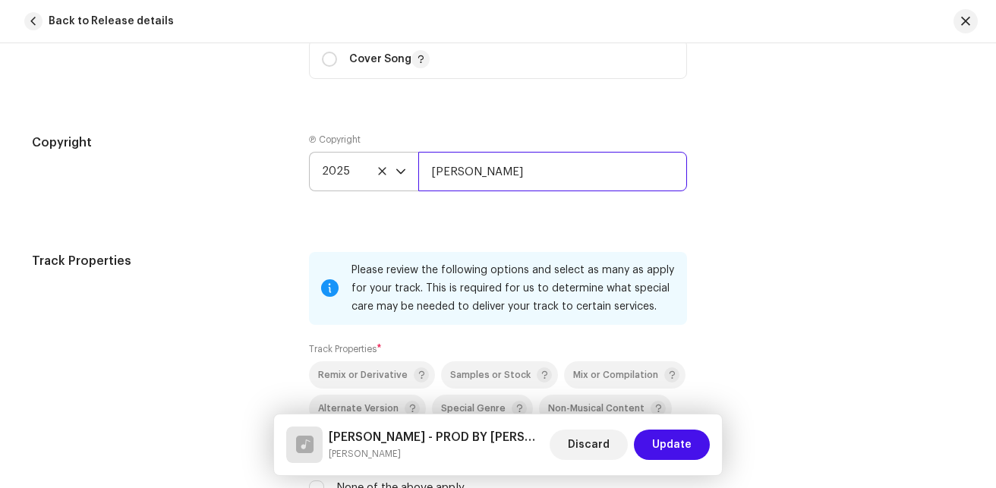
scroll to position [2341, 0]
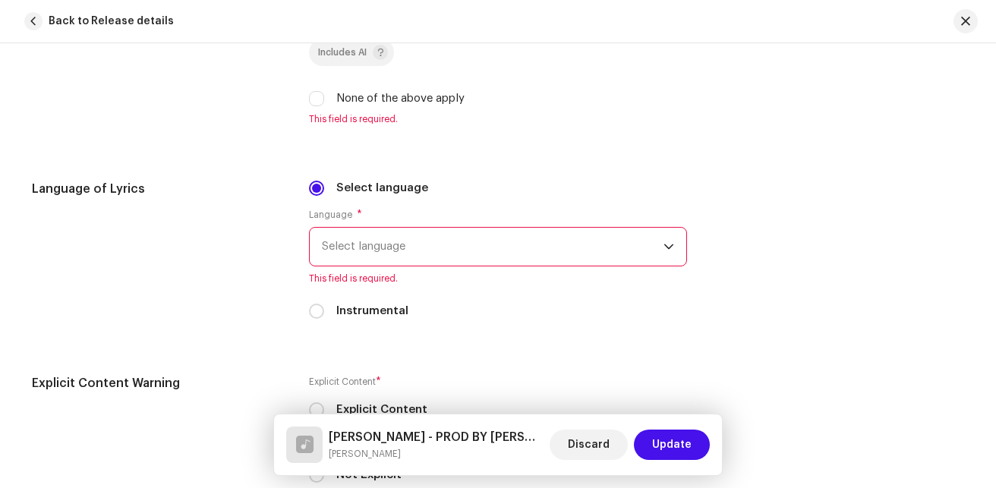
click at [448, 105] on label "None of the above apply" at bounding box center [400, 98] width 128 height 17
click at [324, 105] on input "None of the above apply" at bounding box center [316, 98] width 15 height 15
checkbox input "true"
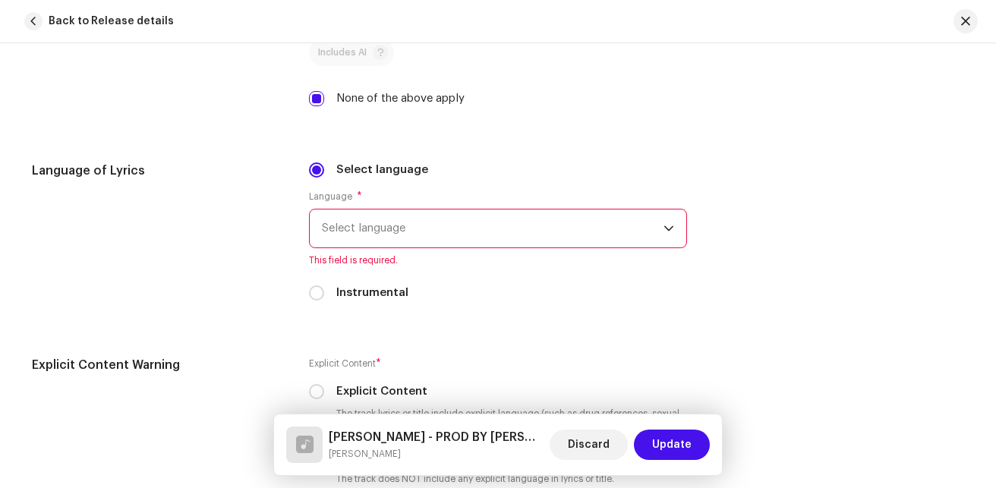
click at [411, 219] on span "Select language" at bounding box center [492, 228] width 341 height 38
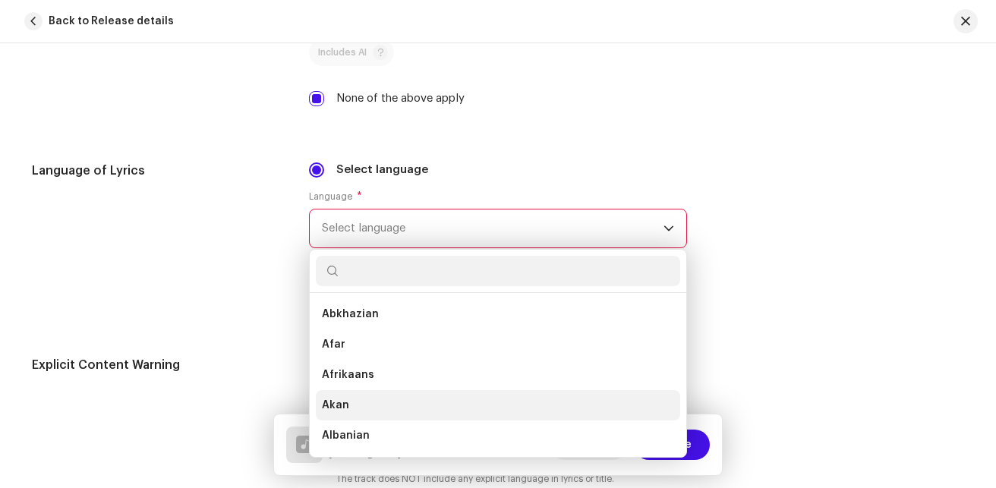
click at [325, 398] on span "Akan" at bounding box center [335, 405] width 27 height 15
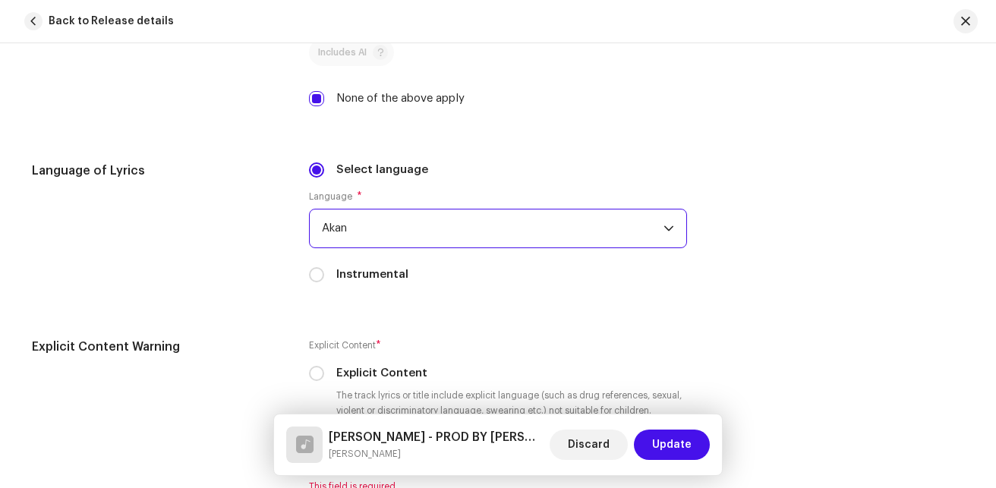
scroll to position [2729, 0]
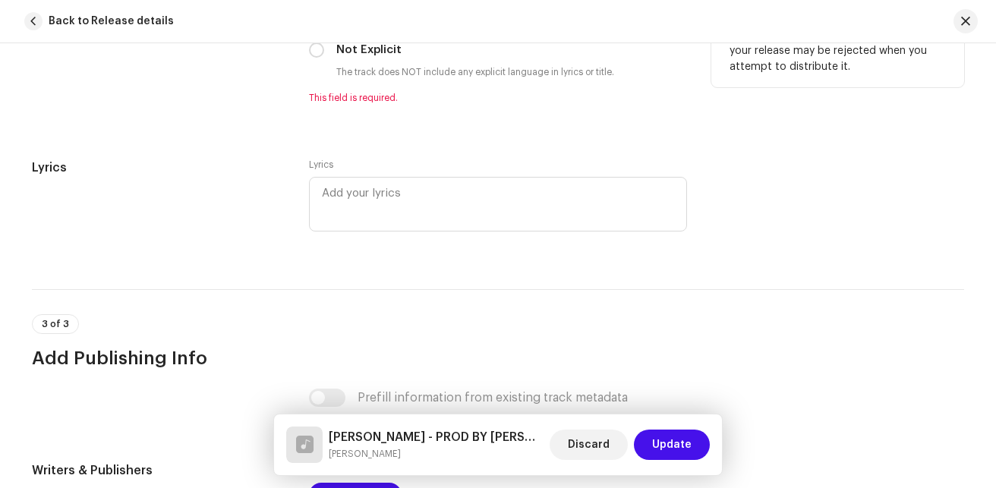
click at [360, 43] on label "Not Explicit" at bounding box center [368, 50] width 65 height 17
click at [324, 43] on input "Not Explicit" at bounding box center [316, 49] width 15 height 15
radio input "true"
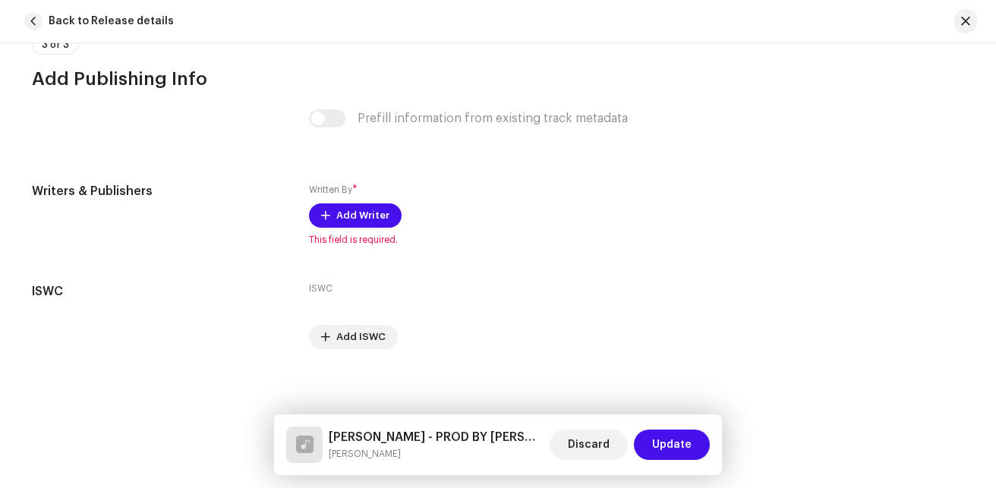
scroll to position [2997, 0]
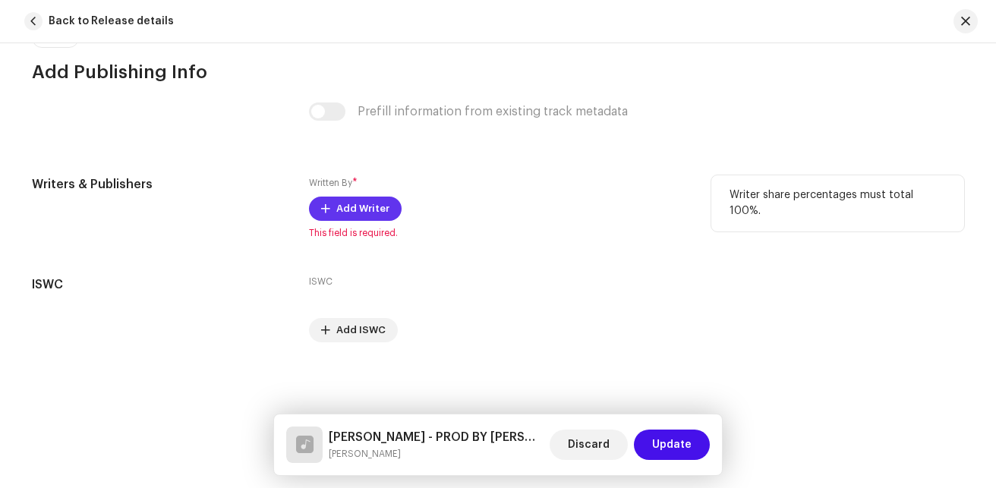
click at [364, 204] on span "Add Writer" at bounding box center [362, 208] width 53 height 30
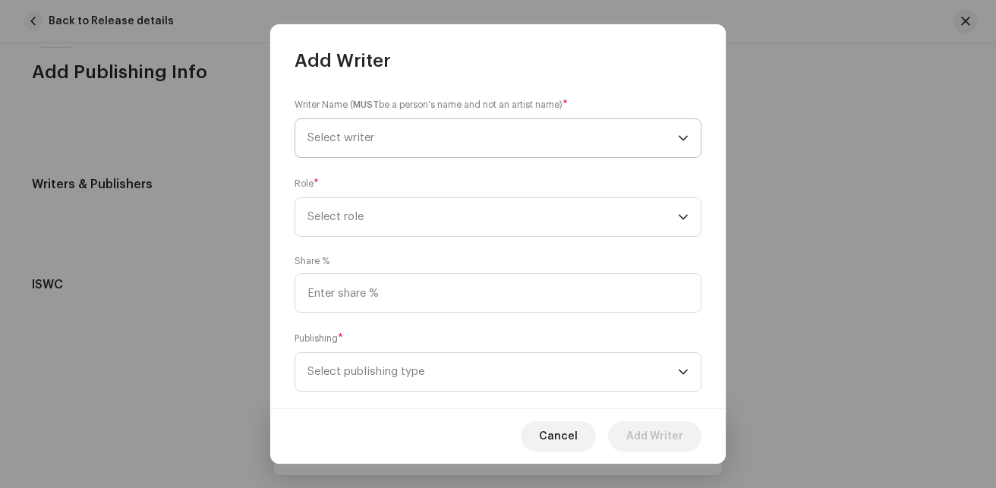
click at [365, 121] on span "Select writer" at bounding box center [492, 138] width 370 height 38
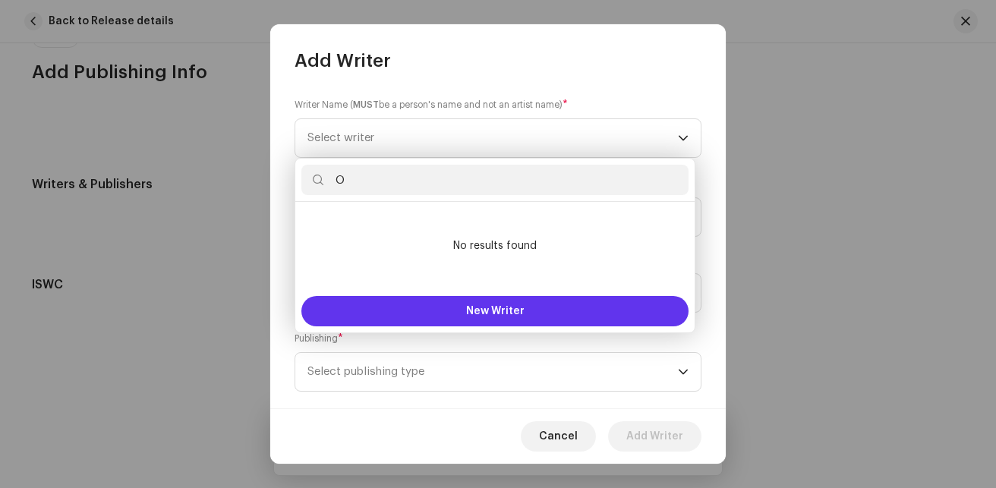
type input "O"
click at [498, 302] on button "New Writer" at bounding box center [494, 311] width 387 height 30
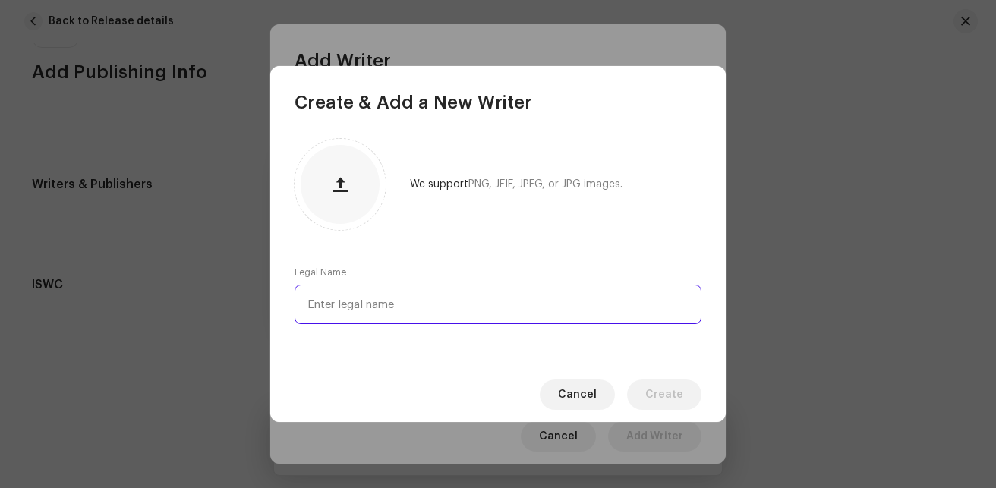
click at [443, 305] on input "text" at bounding box center [497, 304] width 407 height 39
type input "[PERSON_NAME] [PERSON_NAME]"
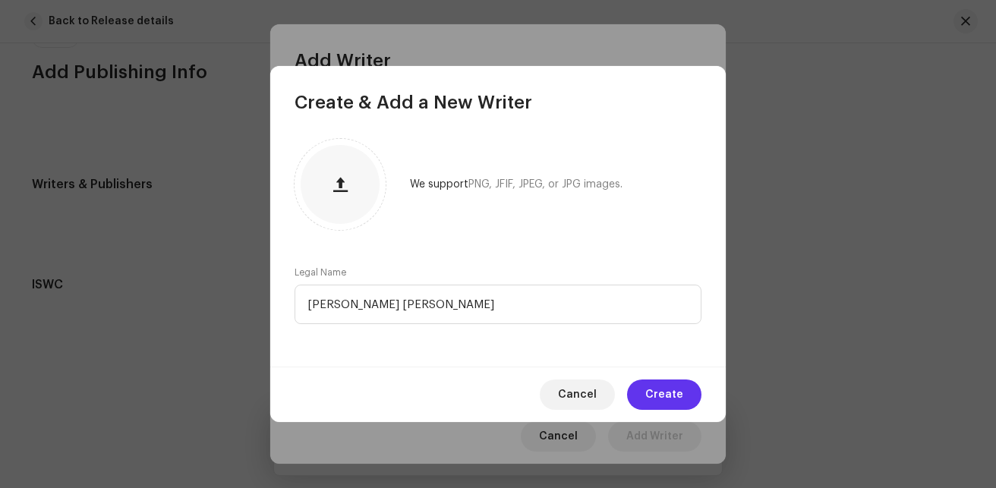
click at [655, 405] on span "Create" at bounding box center [664, 394] width 38 height 30
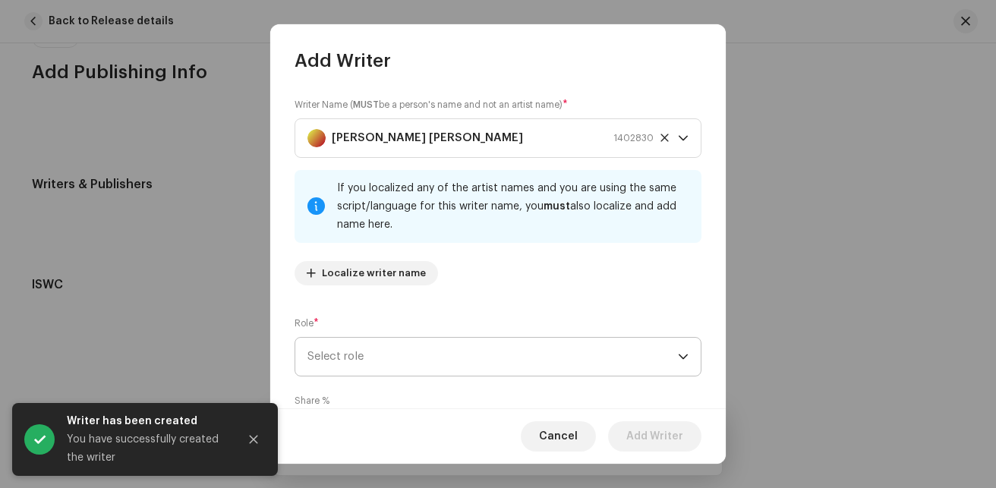
click at [414, 360] on span "Select role" at bounding box center [492, 357] width 370 height 38
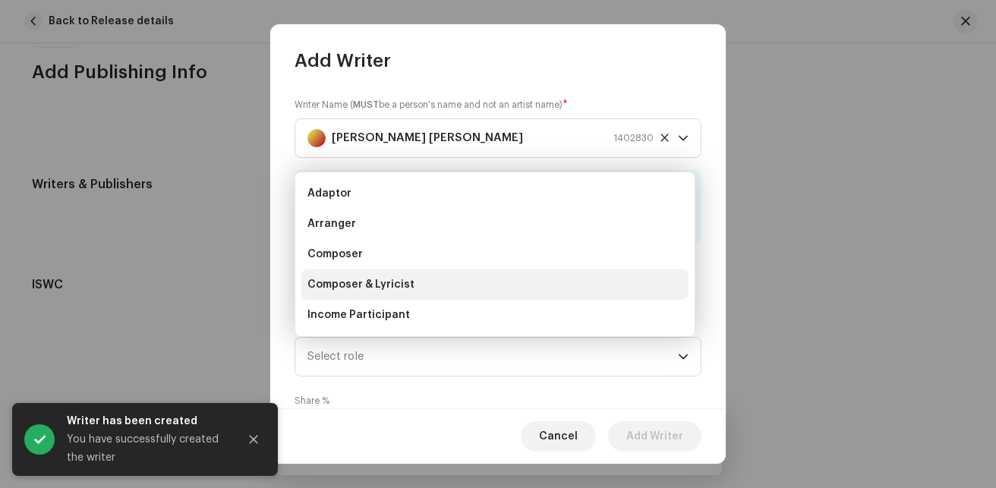
click at [492, 294] on li "Composer & Lyricist" at bounding box center [494, 284] width 387 height 30
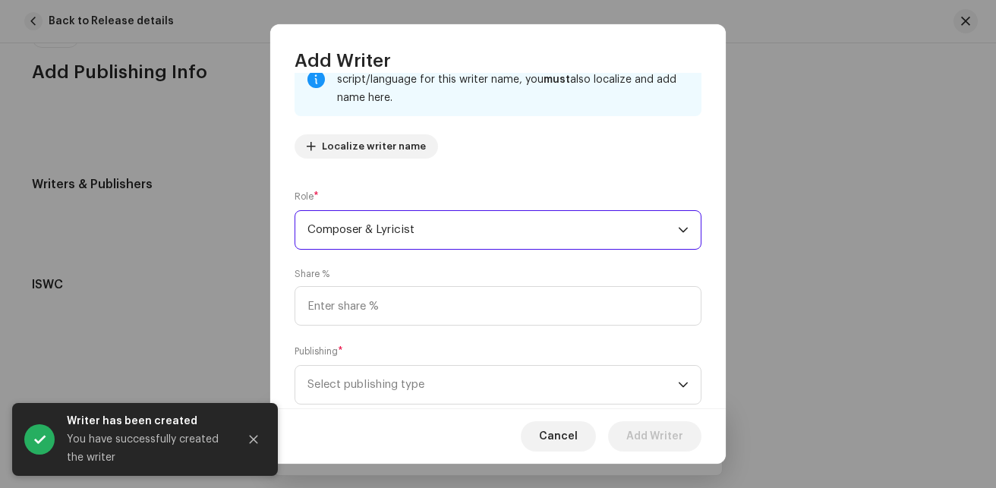
scroll to position [165, 0]
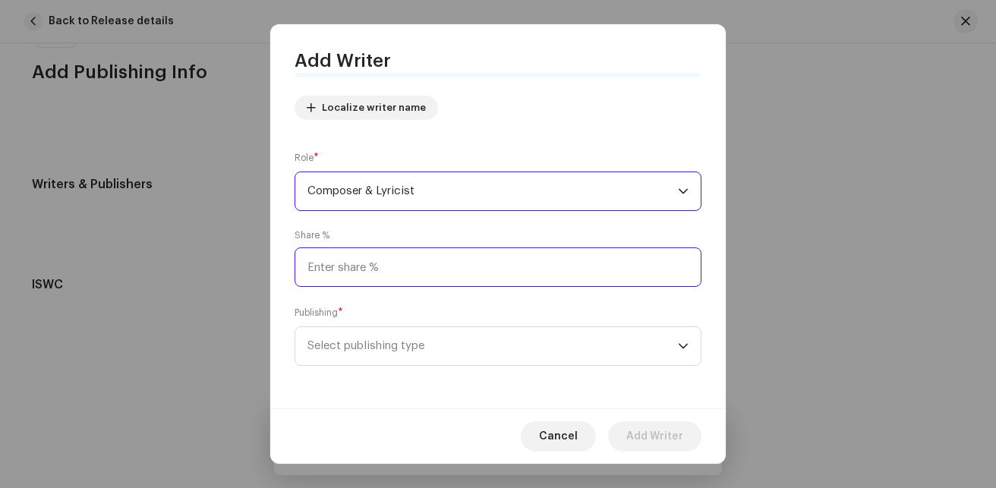
click at [441, 258] on input at bounding box center [497, 266] width 407 height 39
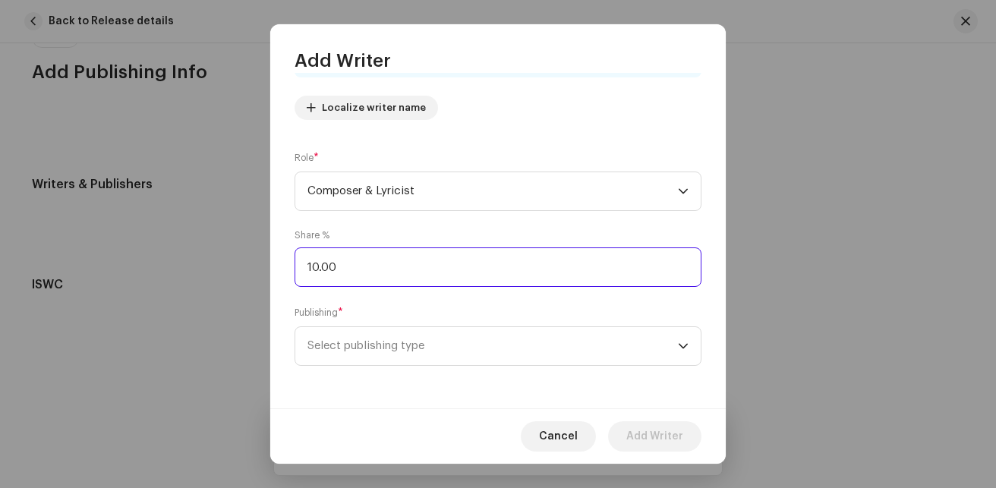
type input "100.00"
click at [411, 348] on span "Select publishing type" at bounding box center [492, 346] width 370 height 38
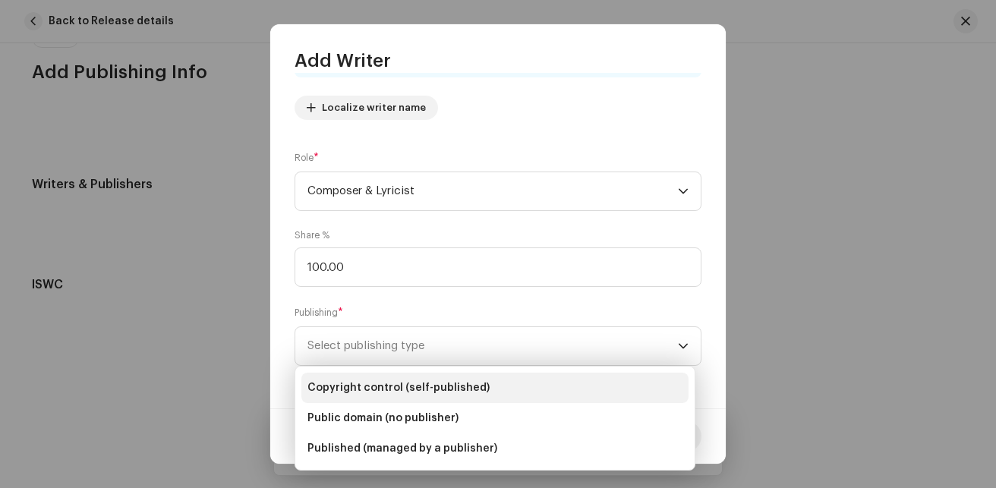
click at [403, 382] on span "Copyright control (self-published)" at bounding box center [398, 387] width 182 height 15
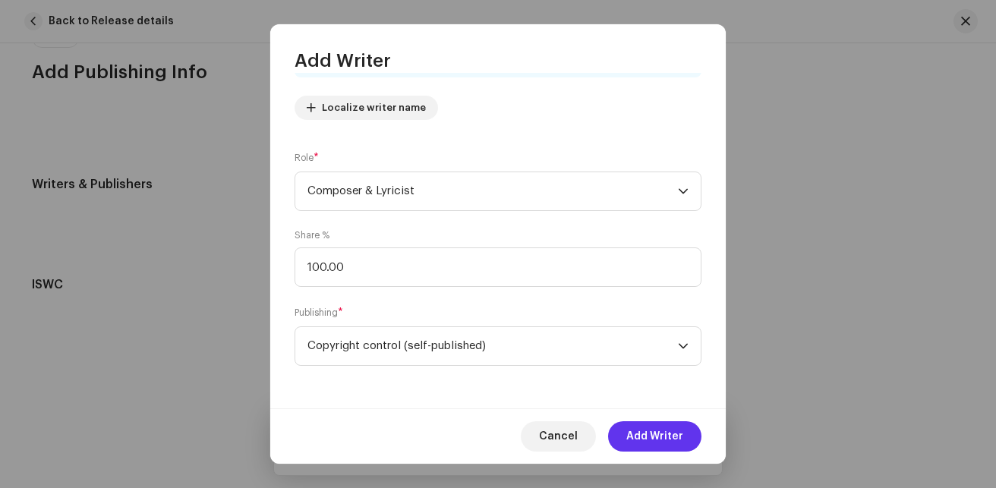
click at [657, 436] on span "Add Writer" at bounding box center [654, 436] width 57 height 30
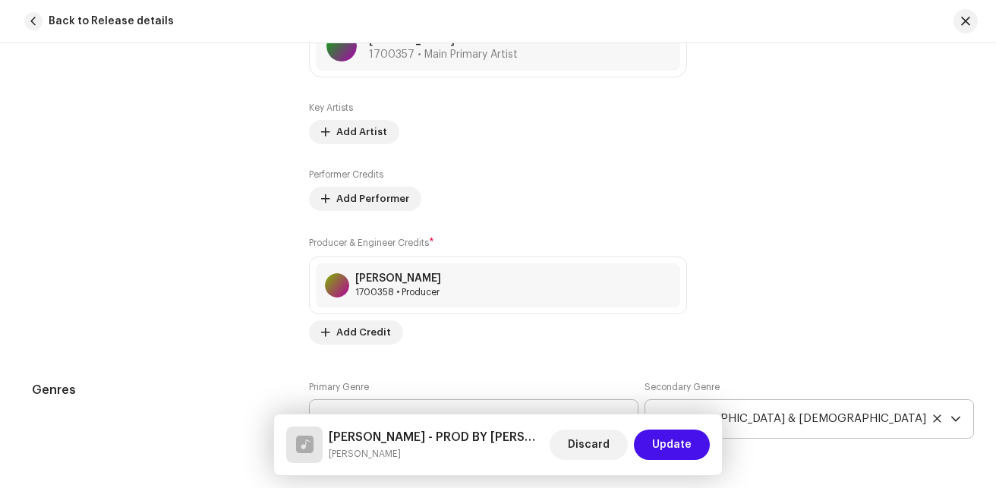
scroll to position [663, 0]
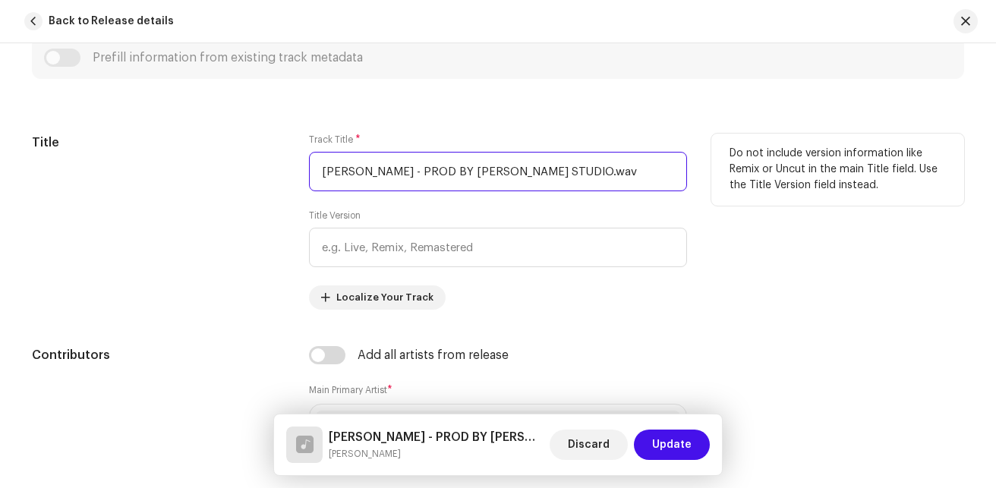
click at [588, 173] on input "[PERSON_NAME] - PROD BY [PERSON_NAME] STUDIO.wav" at bounding box center [498, 171] width 378 height 39
click at [607, 173] on input "[PERSON_NAME] - PROD BY [PERSON_NAME] STUDIO.wav" at bounding box center [498, 171] width 378 height 39
type input "M"
drag, startPoint x: 432, startPoint y: 169, endPoint x: 317, endPoint y: 172, distance: 114.6
click at [317, 172] on input "Spongatious Worship" at bounding box center [498, 171] width 378 height 39
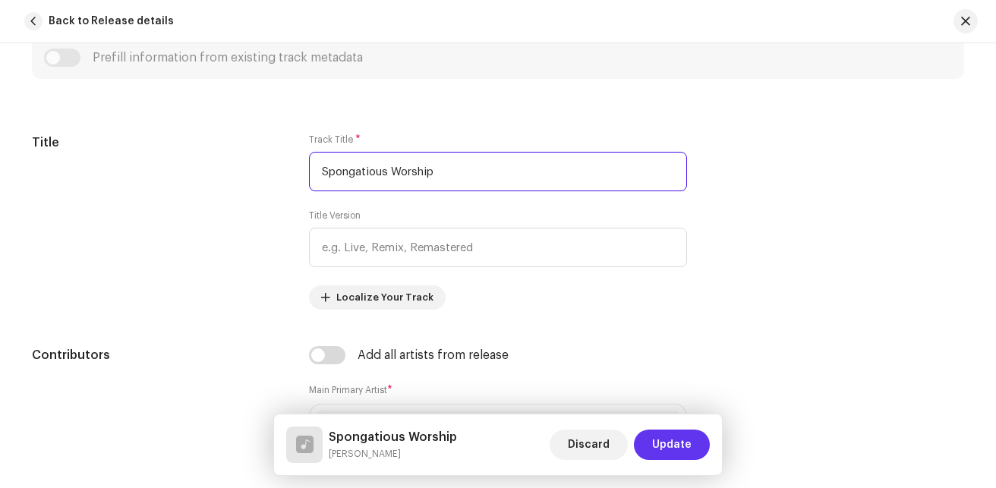
type input "Spongatious Worship"
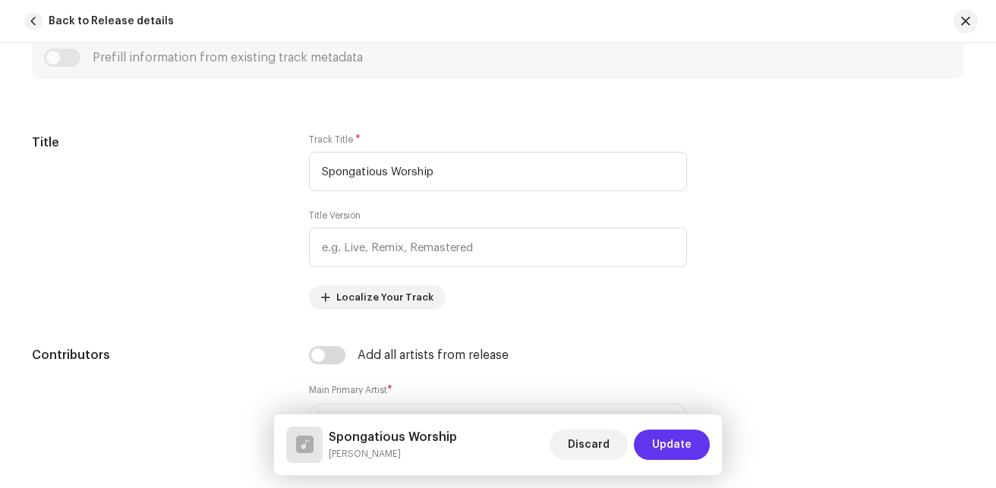
click at [690, 442] on span "Update" at bounding box center [671, 444] width 39 height 30
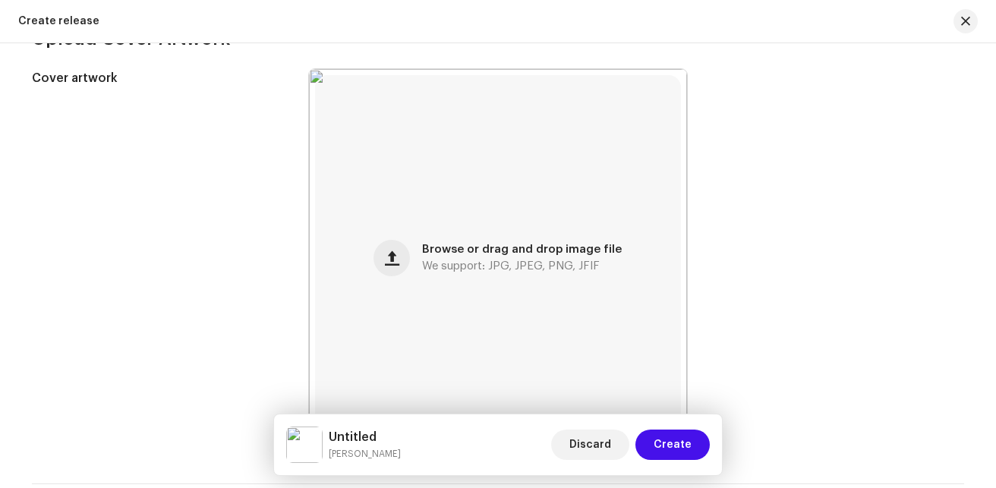
scroll to position [182, 0]
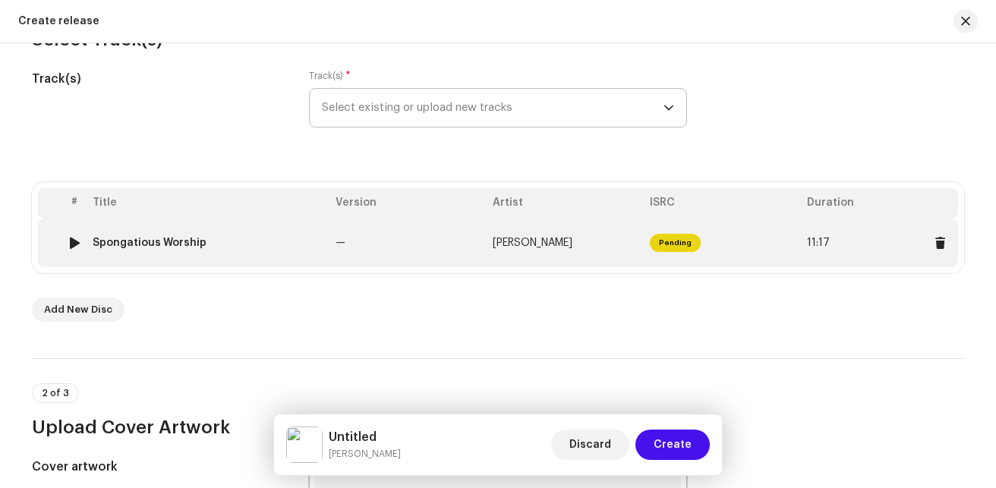
click at [74, 260] on td "1" at bounding box center [74, 243] width 24 height 49
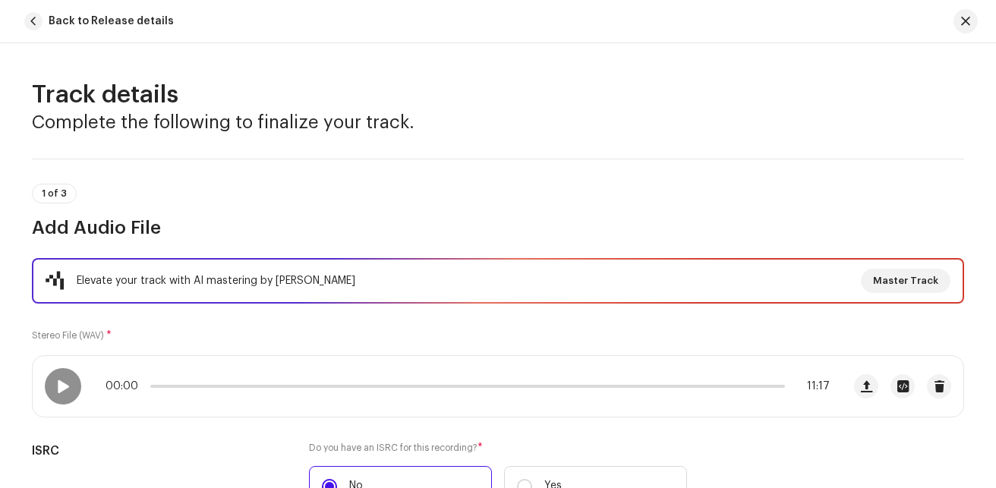
scroll to position [389, 0]
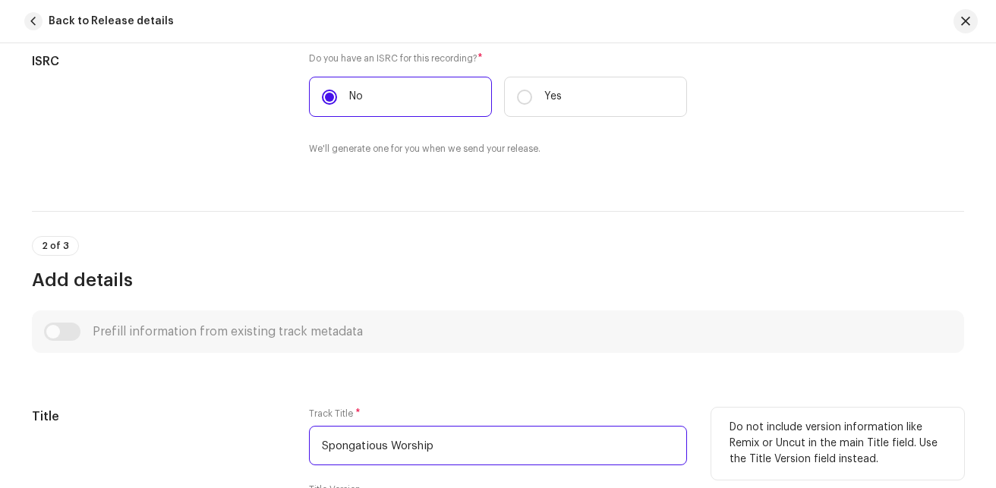
click at [347, 444] on input "Spongatious Worship" at bounding box center [498, 445] width 378 height 39
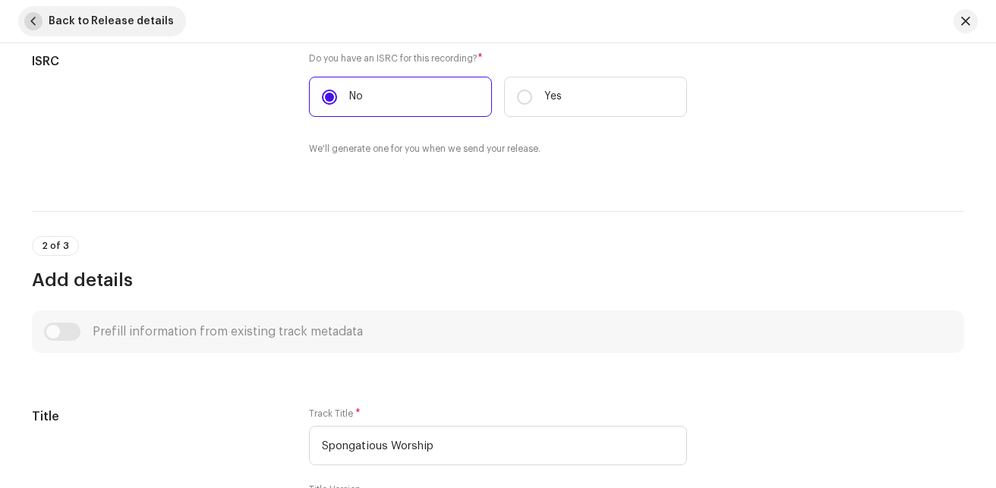
click at [28, 9] on button "Back to Release details" at bounding box center [102, 21] width 168 height 30
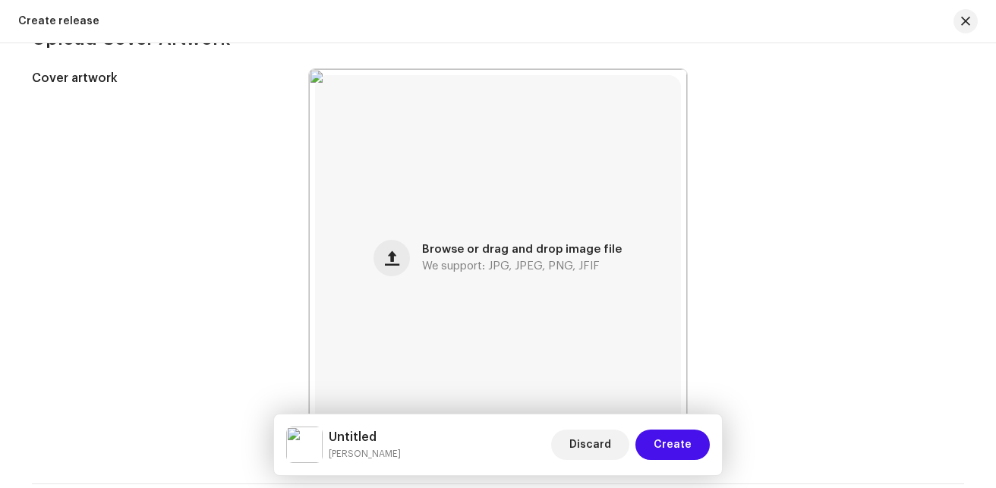
scroll to position [182, 0]
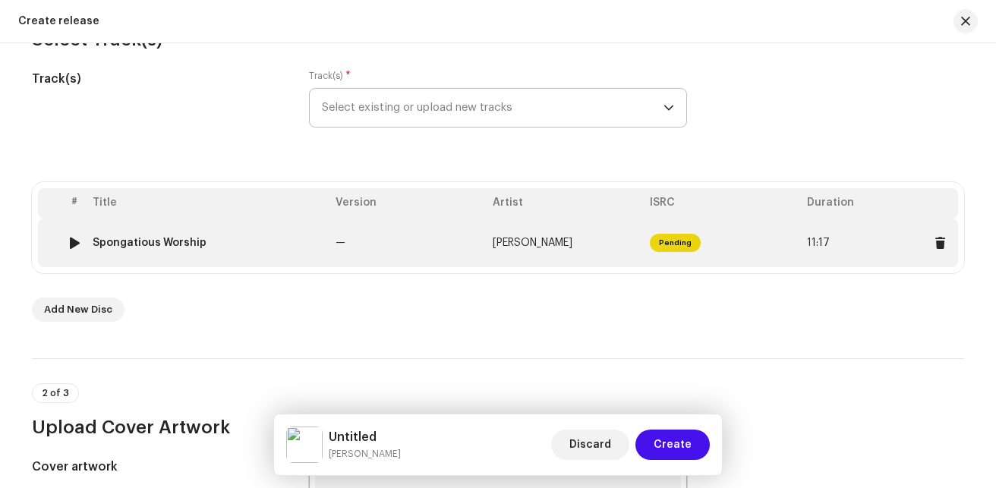
click at [57, 248] on td at bounding box center [50, 243] width 24 height 49
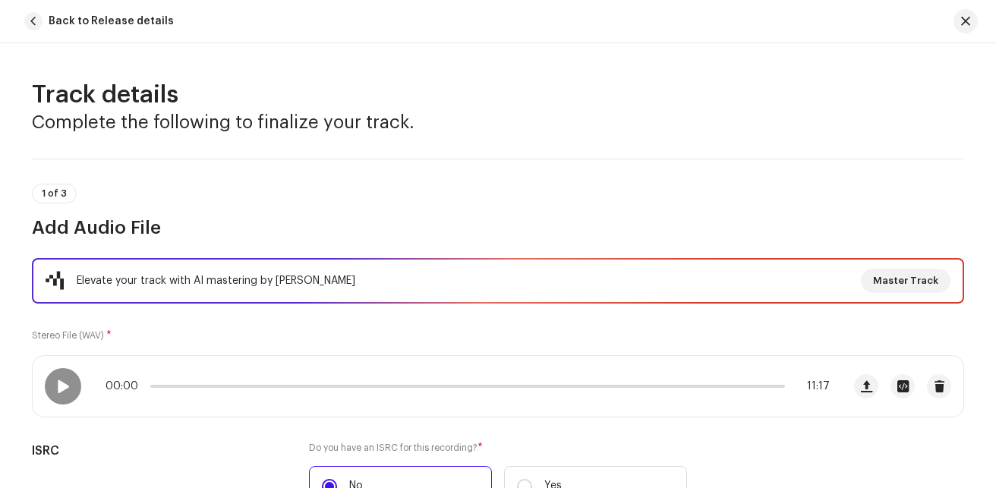
scroll to position [389, 0]
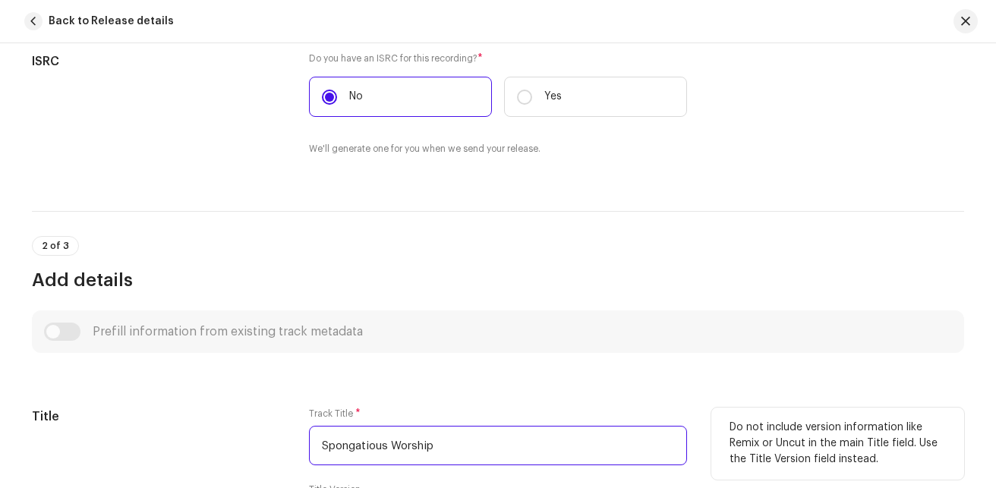
click at [363, 449] on input "Spongatious Worship" at bounding box center [498, 445] width 378 height 39
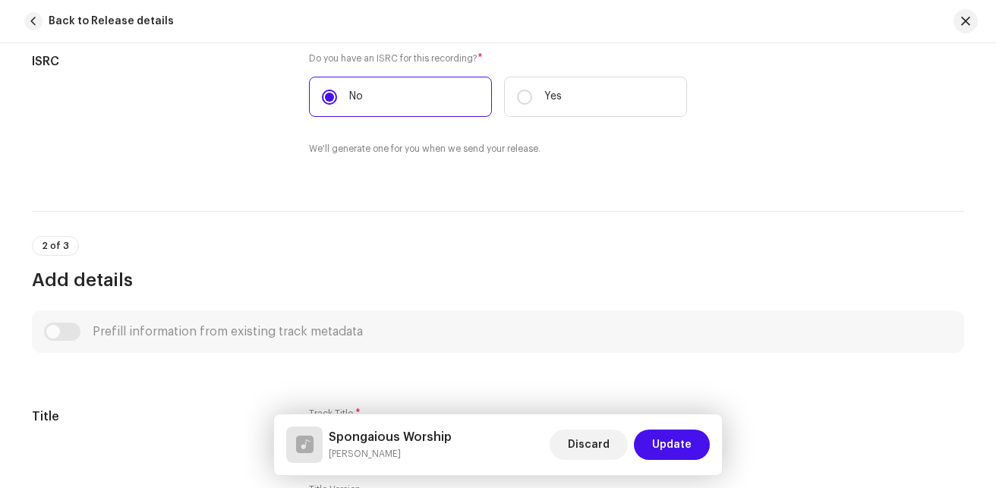
scroll to position [779, 0]
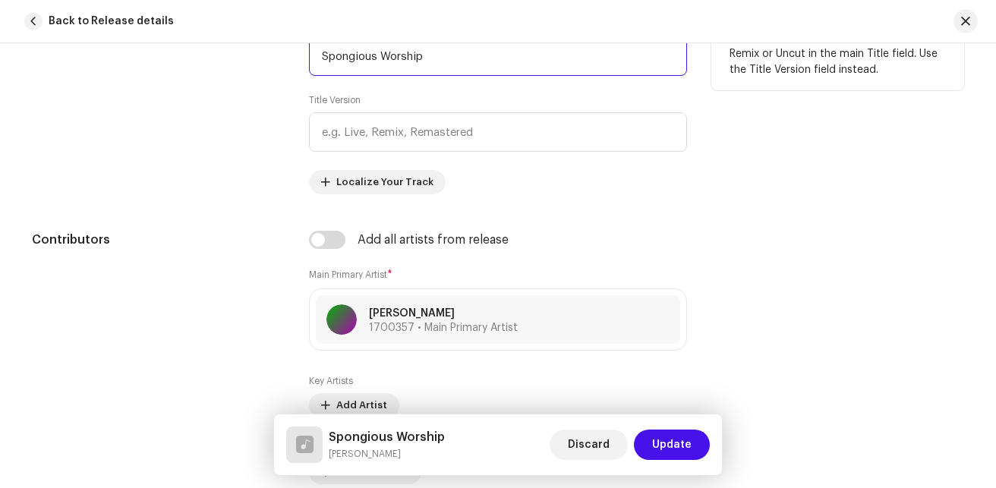
click at [344, 55] on input "Spongious Worship" at bounding box center [498, 55] width 378 height 39
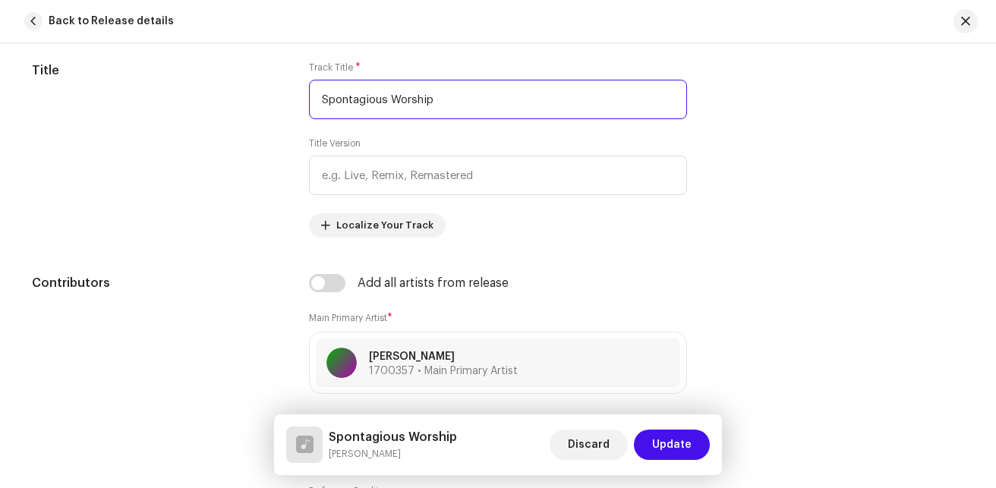
scroll to position [714, 0]
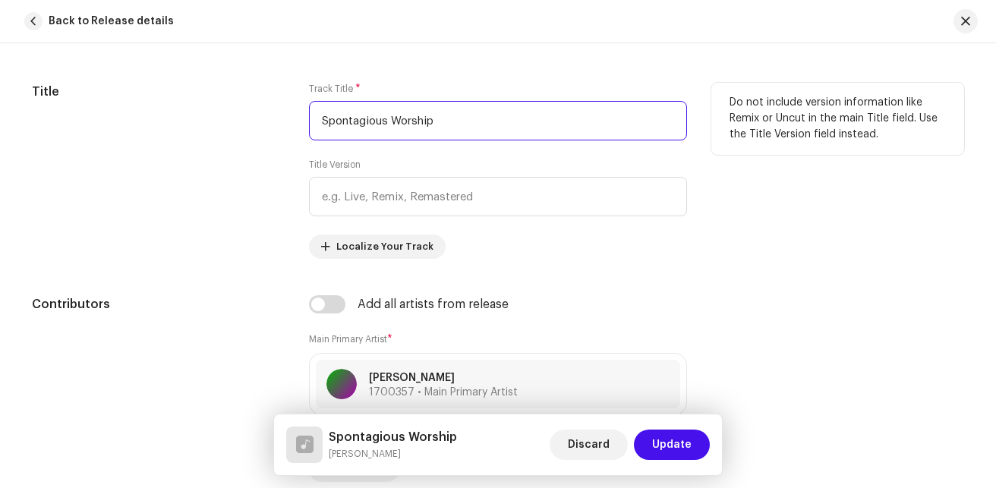
drag, startPoint x: 439, startPoint y: 56, endPoint x: 306, endPoint y: 107, distance: 142.9
click at [309, 107] on input "Spontagious Worship" at bounding box center [498, 120] width 378 height 39
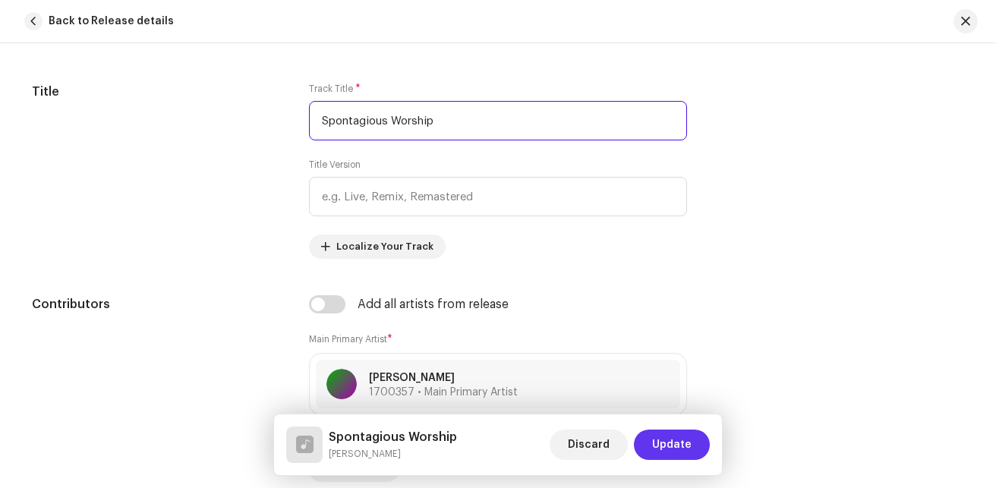
type input "Spontagious Worship"
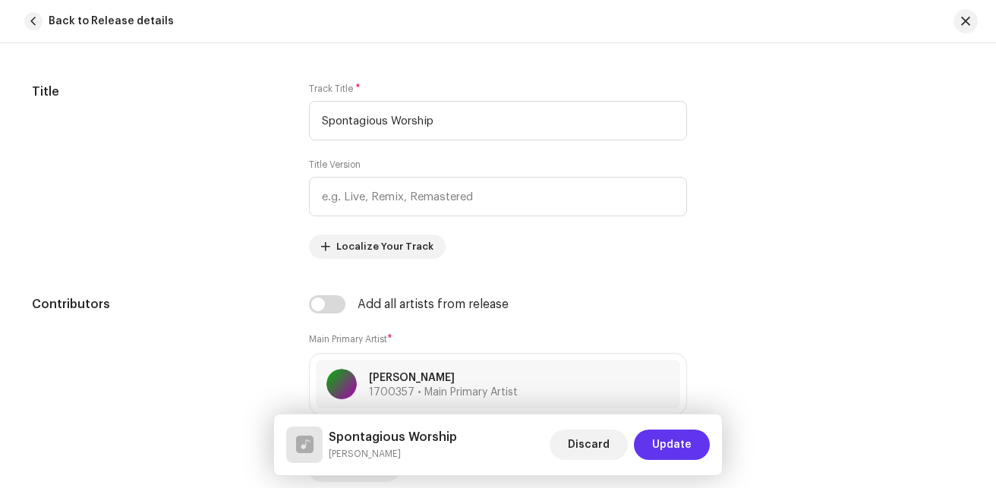
click at [696, 451] on button "Update" at bounding box center [672, 444] width 76 height 30
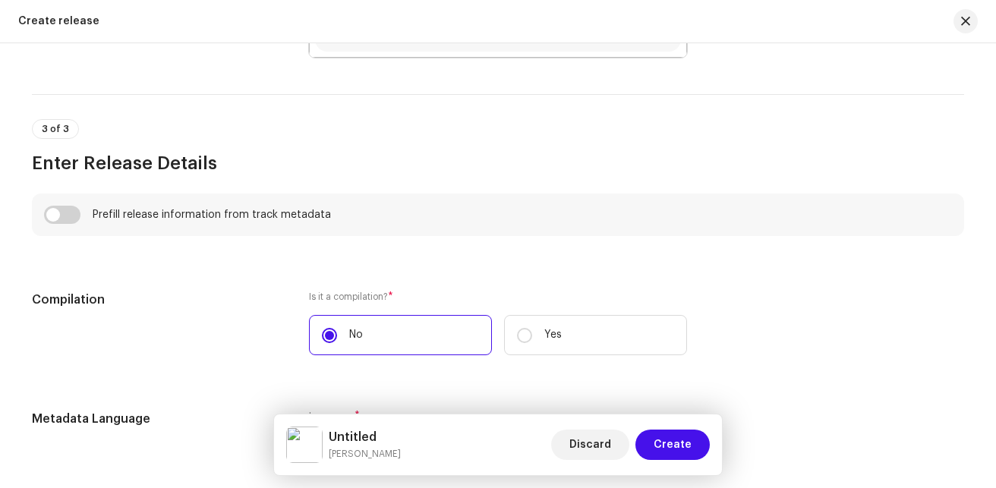
scroll to position [1349, 0]
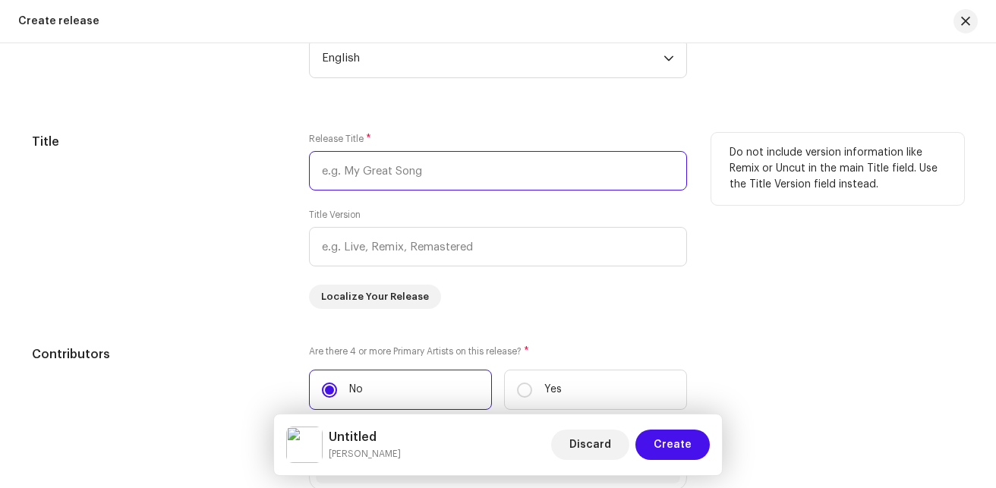
click at [469, 178] on input "text" at bounding box center [498, 170] width 378 height 39
paste input "Spontagious Worship"
type input "Spontagious Worship"
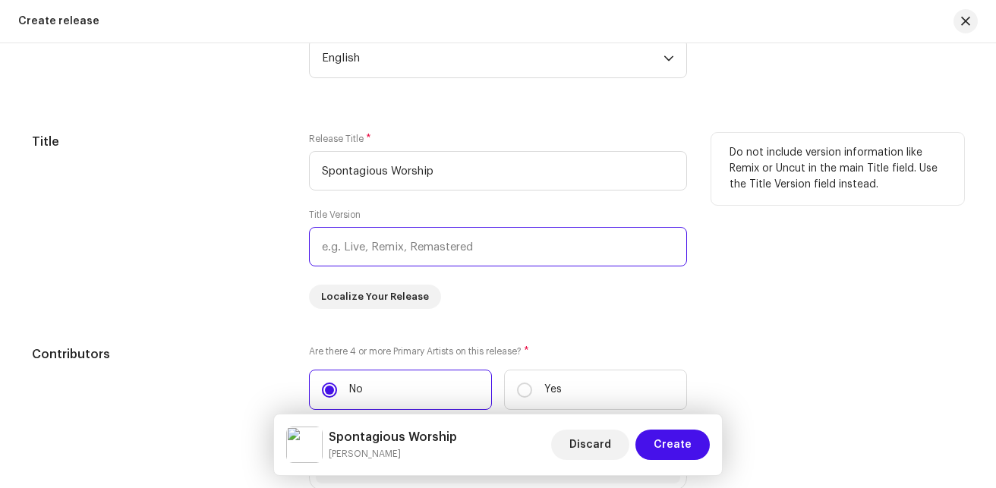
click at [482, 258] on input "text" at bounding box center [498, 246] width 378 height 39
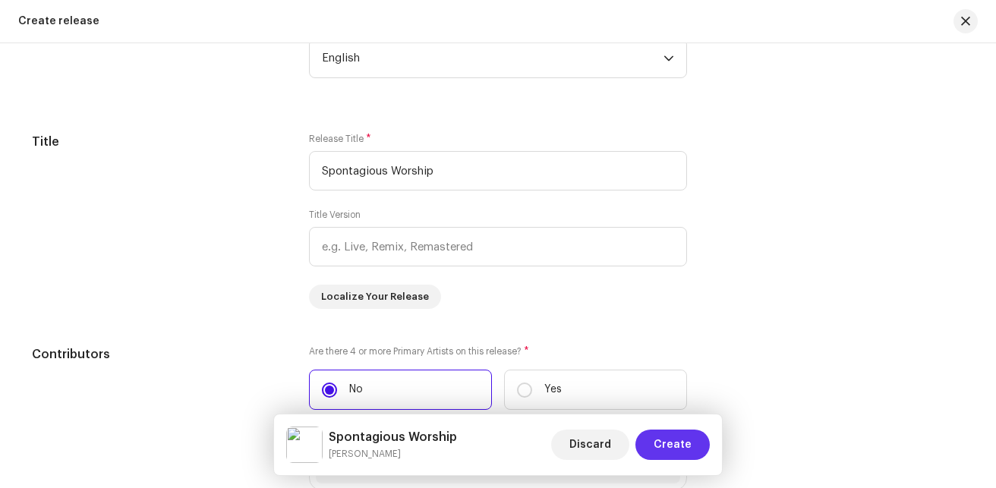
click at [678, 436] on span "Create" at bounding box center [672, 444] width 38 height 30
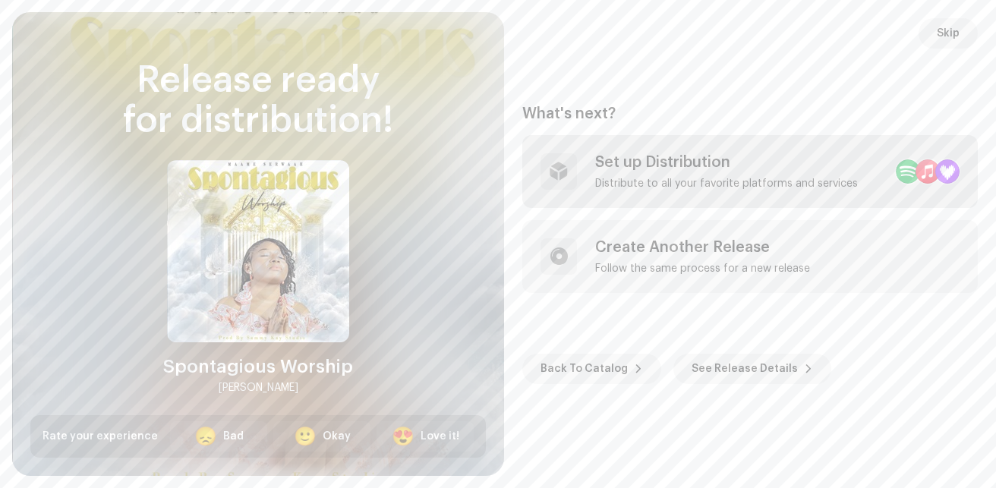
click at [746, 155] on div "Set up Distribution" at bounding box center [726, 162] width 263 height 18
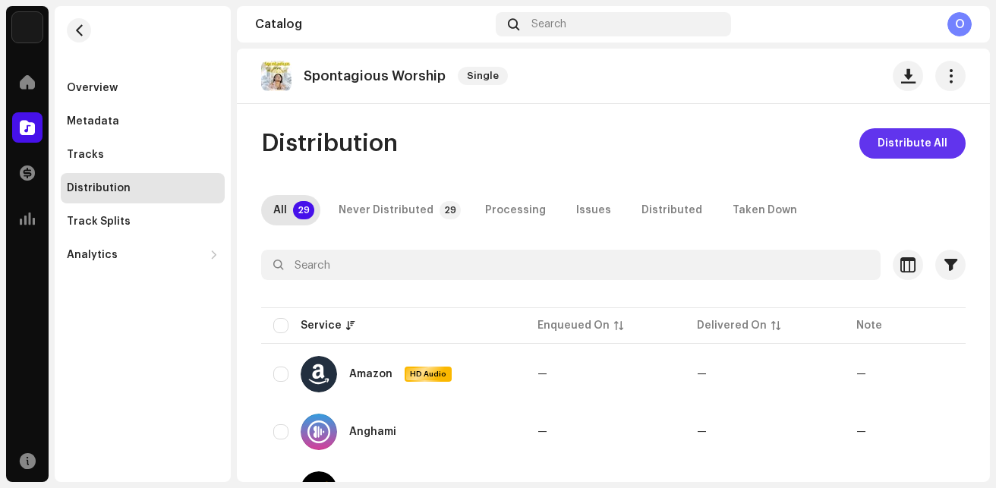
click at [893, 142] on span "Distribute All" at bounding box center [912, 143] width 70 height 30
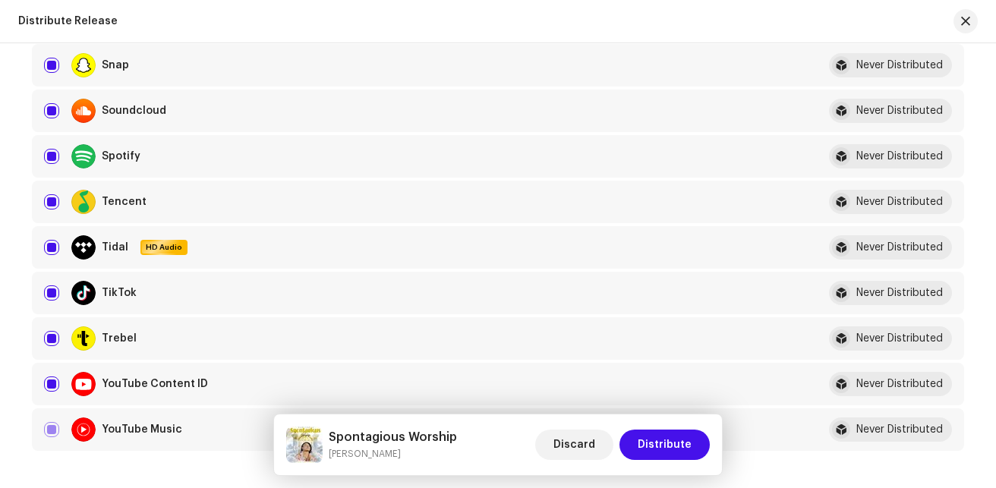
scroll to position [1556, 0]
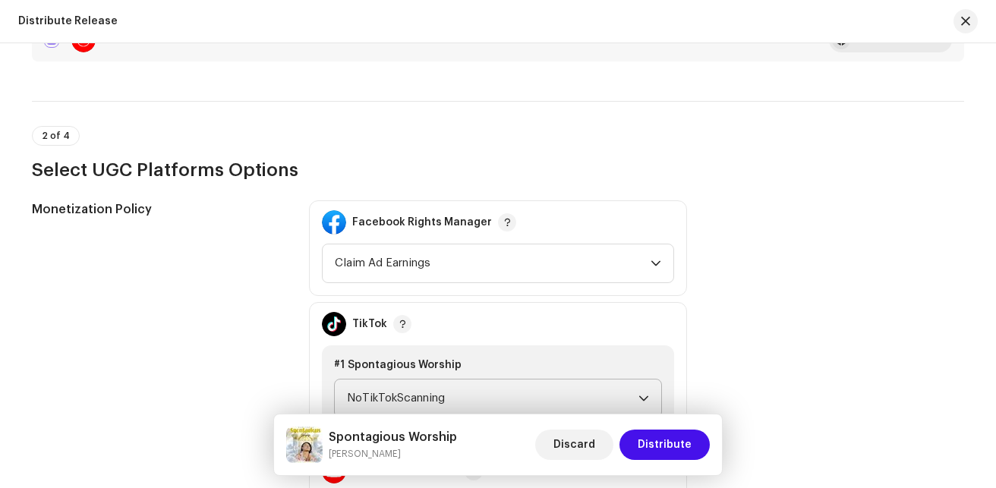
click at [577, 379] on p-select "NoTikTokScanning" at bounding box center [498, 398] width 328 height 39
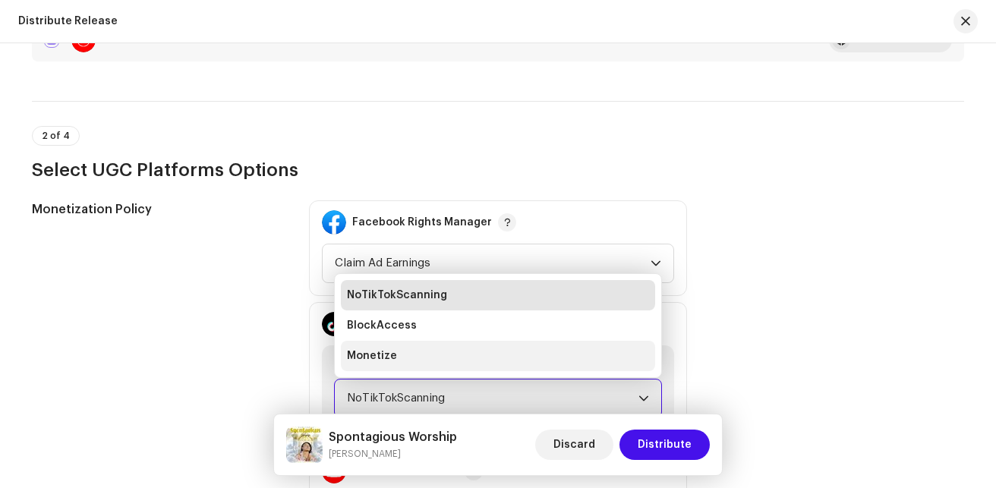
click at [473, 350] on li "Monetize" at bounding box center [498, 356] width 314 height 30
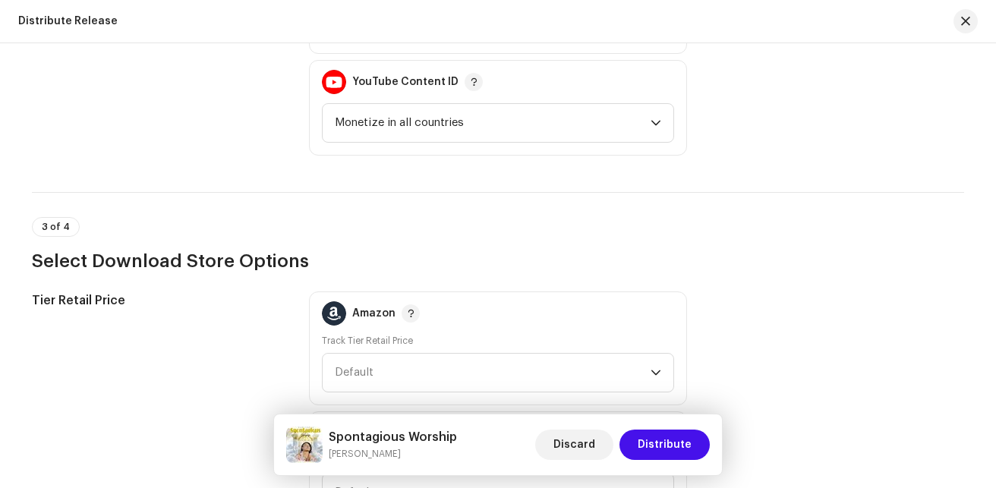
scroll to position [2335, 0]
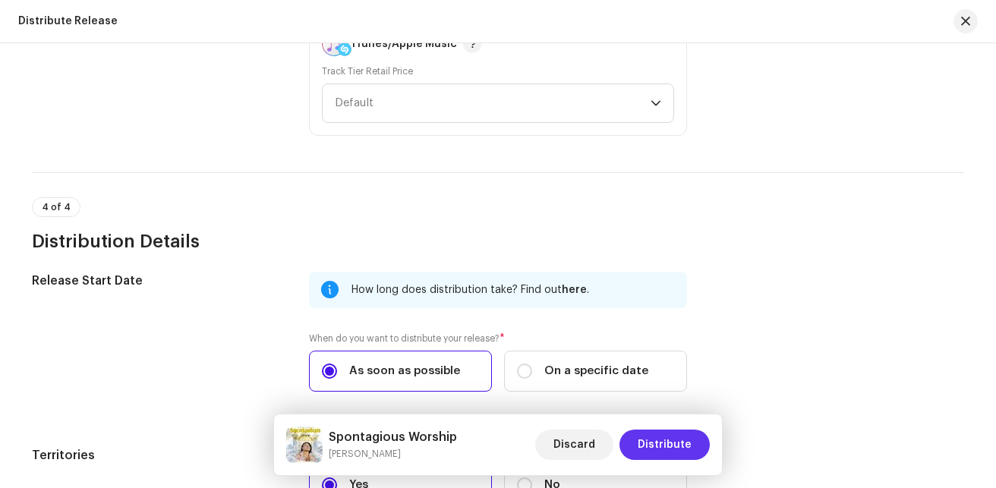
click at [668, 445] on span "Distribute" at bounding box center [664, 444] width 54 height 30
click at [847, 360] on div "Confirmation Required You are about to submit this release to the following ser…" at bounding box center [498, 244] width 996 height 488
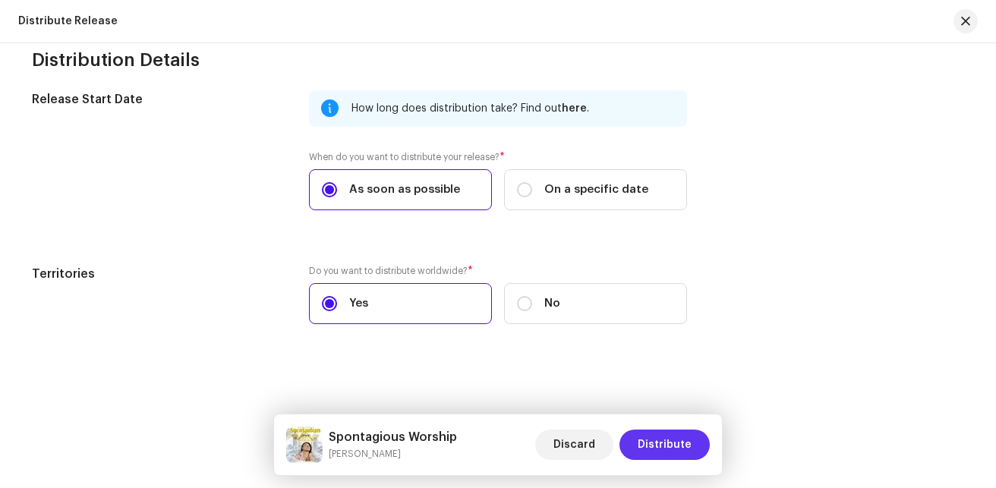
click at [663, 438] on span "Distribute" at bounding box center [664, 444] width 54 height 30
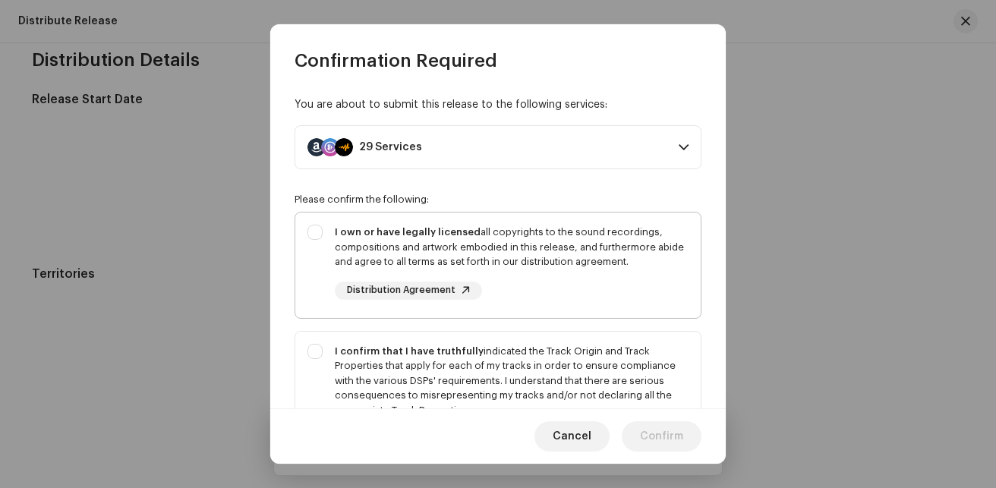
click at [307, 231] on div "I own or have legally licensed all copyrights to the sound recordings, composit…" at bounding box center [497, 261] width 405 height 99
checkbox input "true"
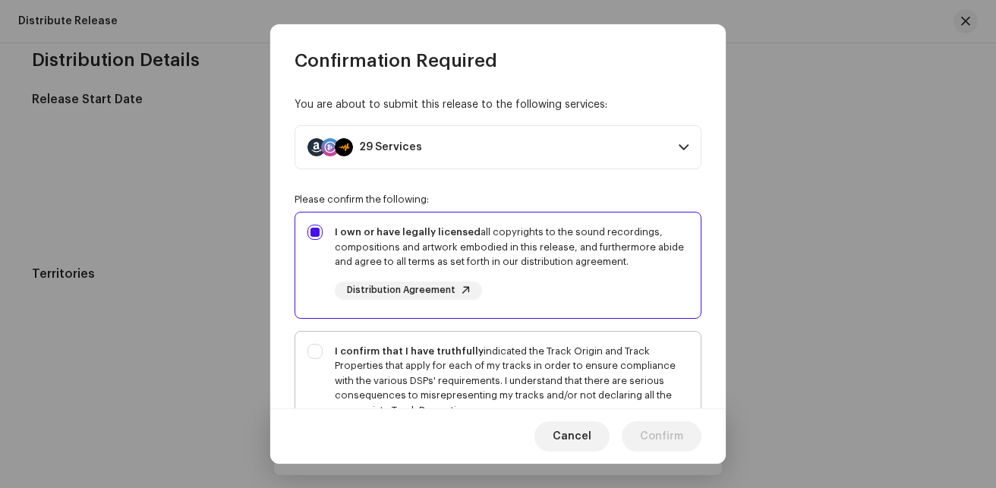
click at [310, 346] on div "I confirm that I have truthfully indicated the Track Origin and Track Propertie…" at bounding box center [497, 396] width 405 height 129
checkbox input "true"
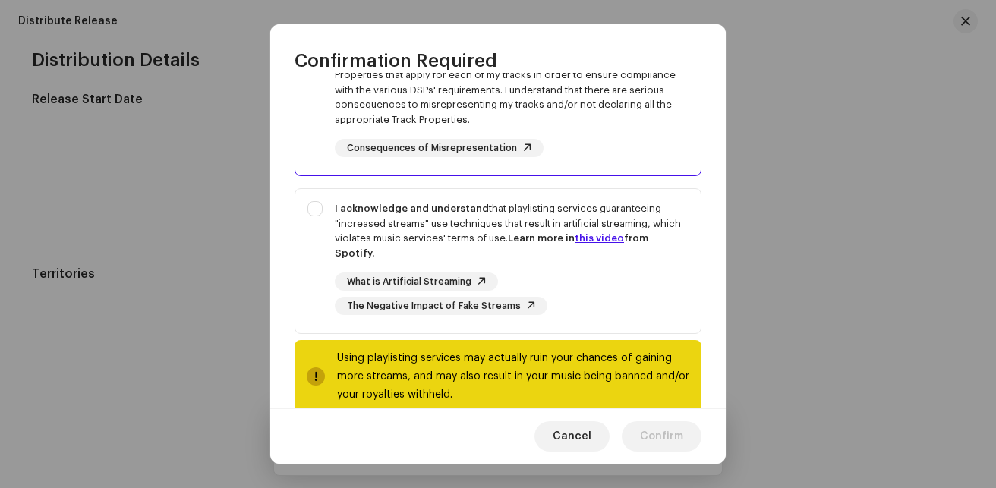
scroll to position [294, 0]
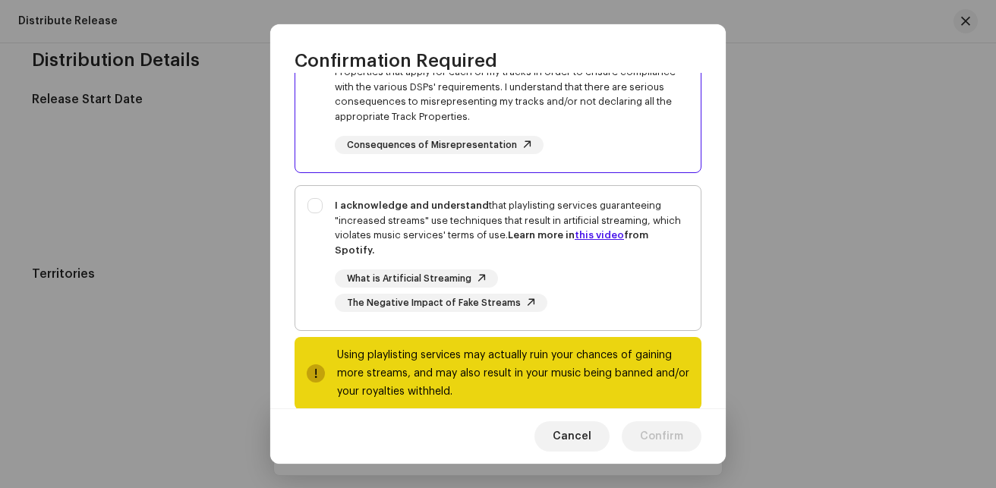
click at [326, 207] on div "I acknowledge and understand that playlisting services guaranteeing "increased …" at bounding box center [497, 255] width 405 height 138
checkbox input "true"
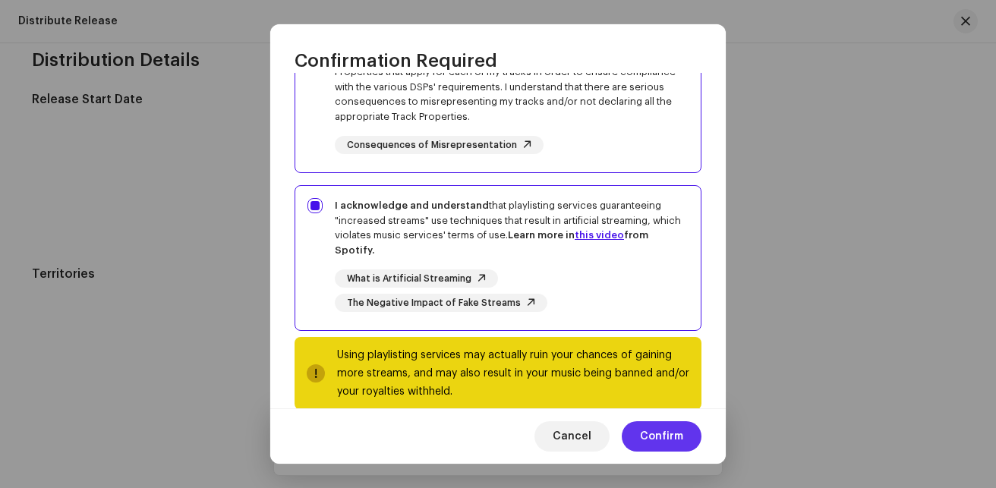
click at [659, 424] on span "Confirm" at bounding box center [661, 436] width 43 height 30
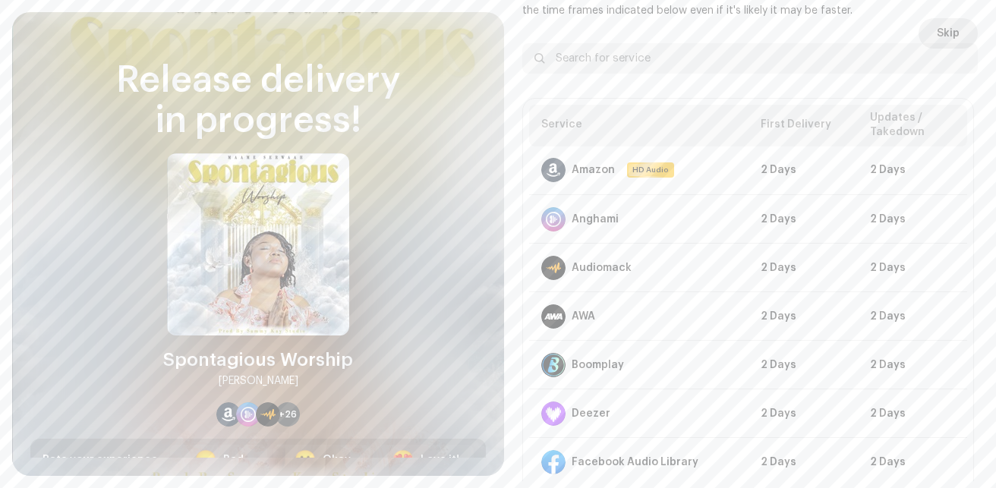
click at [955, 36] on button "Skip" at bounding box center [947, 33] width 59 height 30
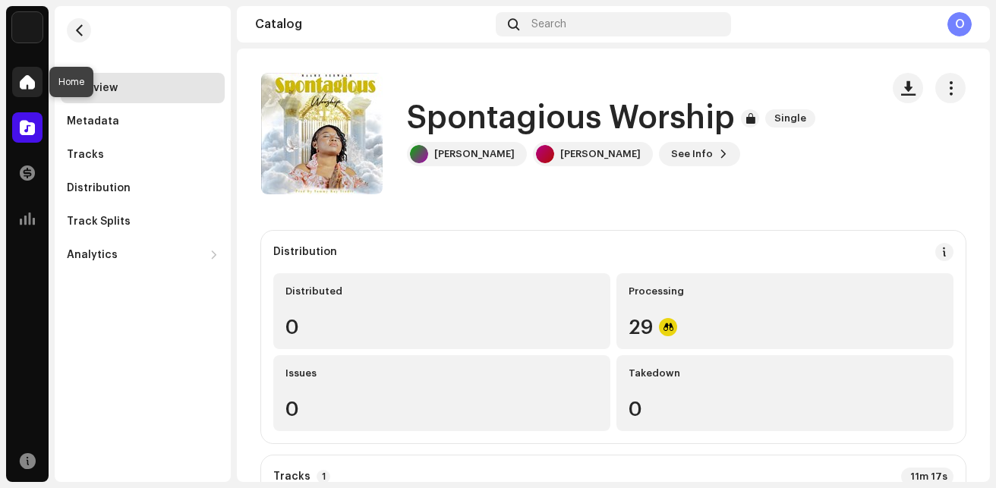
click at [28, 81] on span at bounding box center [27, 82] width 15 height 12
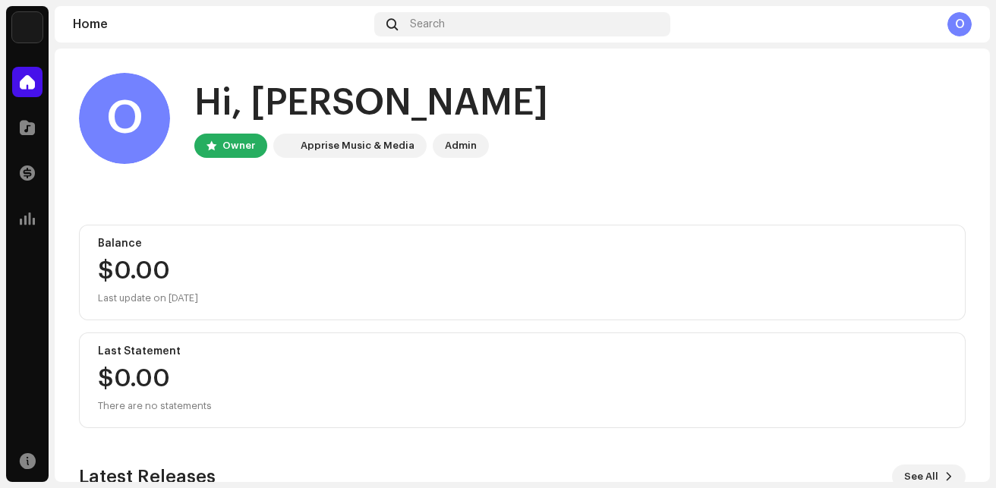
scroll to position [262, 0]
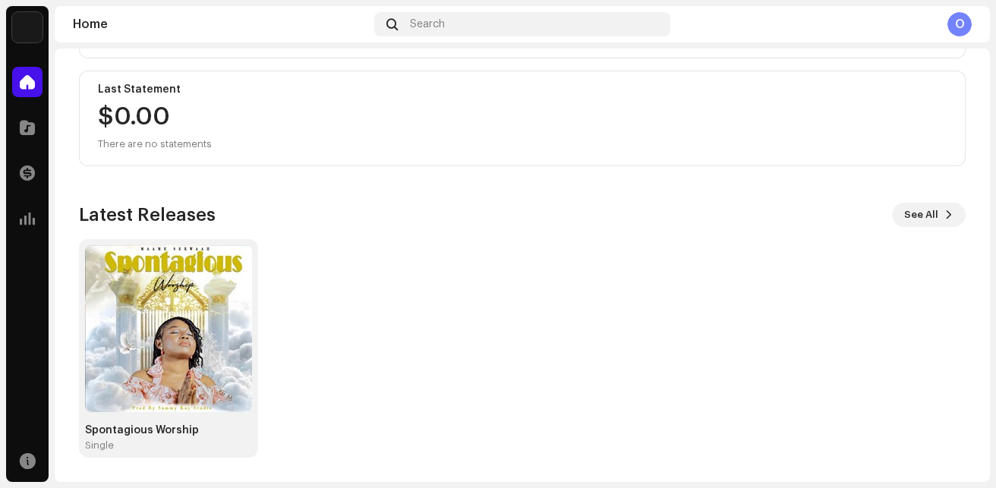
click at [961, 24] on div "O" at bounding box center [959, 24] width 24 height 24
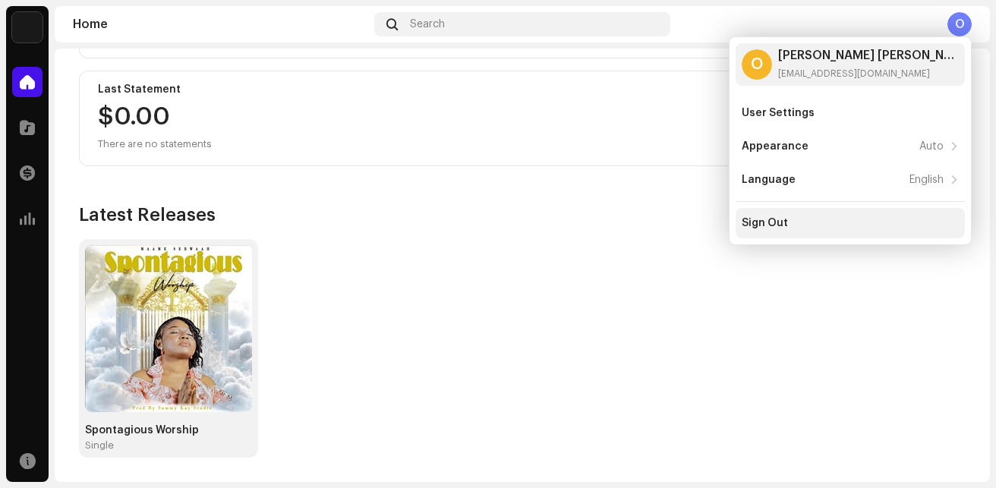
click at [810, 217] on div "Sign Out" at bounding box center [849, 223] width 217 height 12
